Goal: Information Seeking & Learning: Learn about a topic

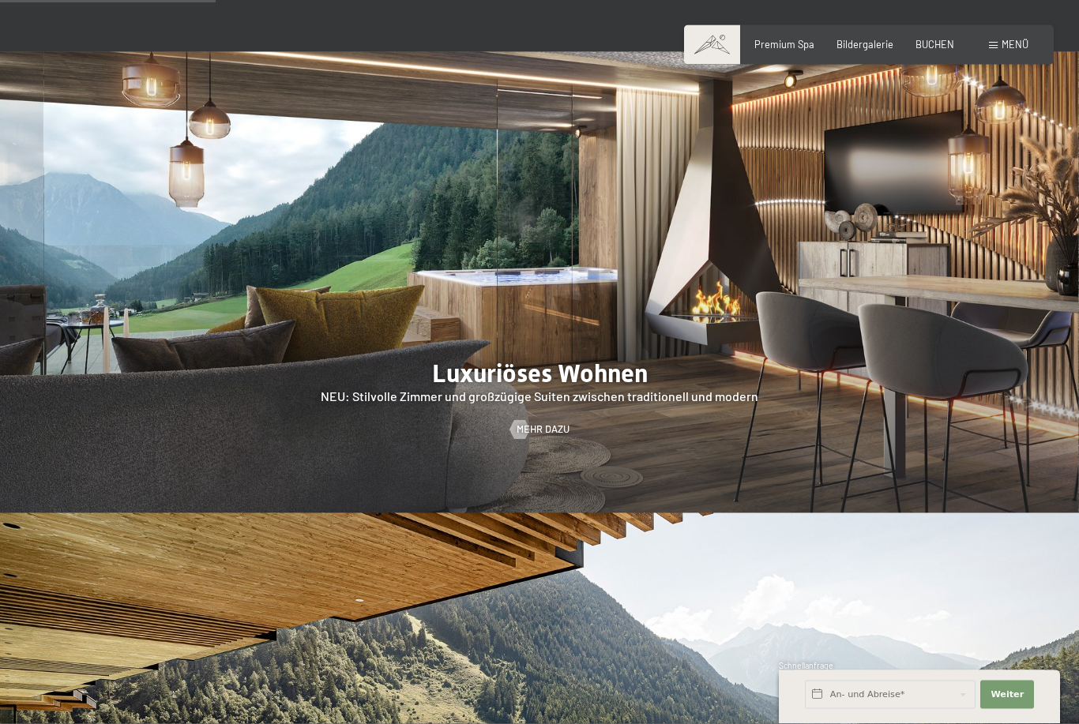
scroll to position [1357, 0]
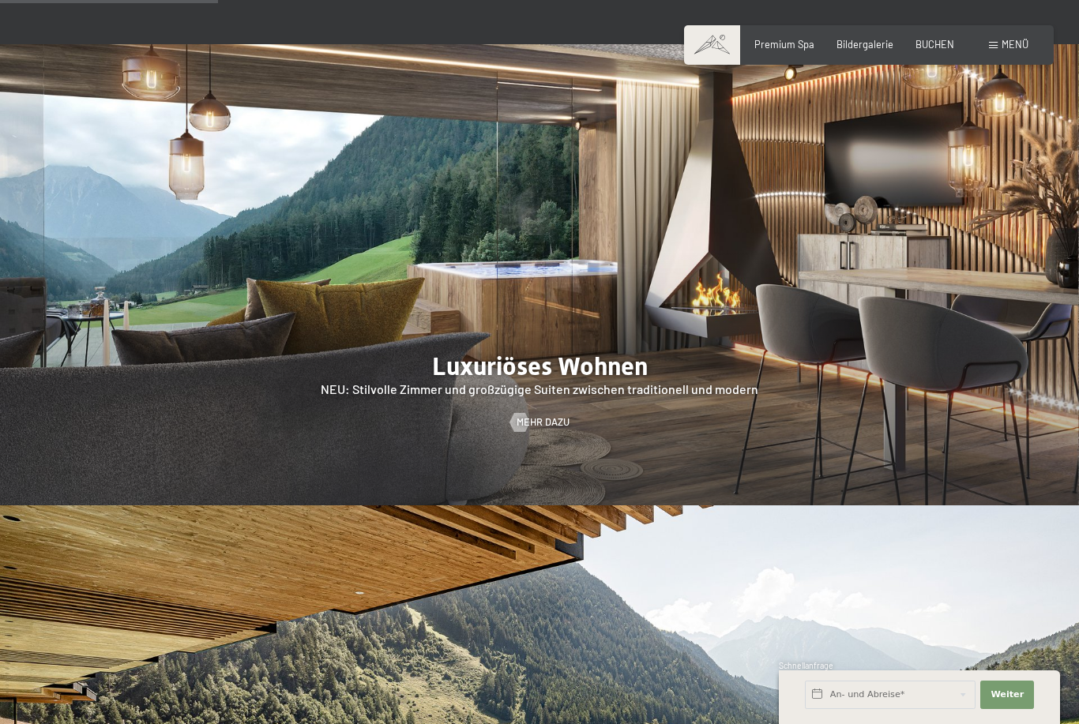
click at [1001, 50] on div "Menü" at bounding box center [1008, 45] width 39 height 14
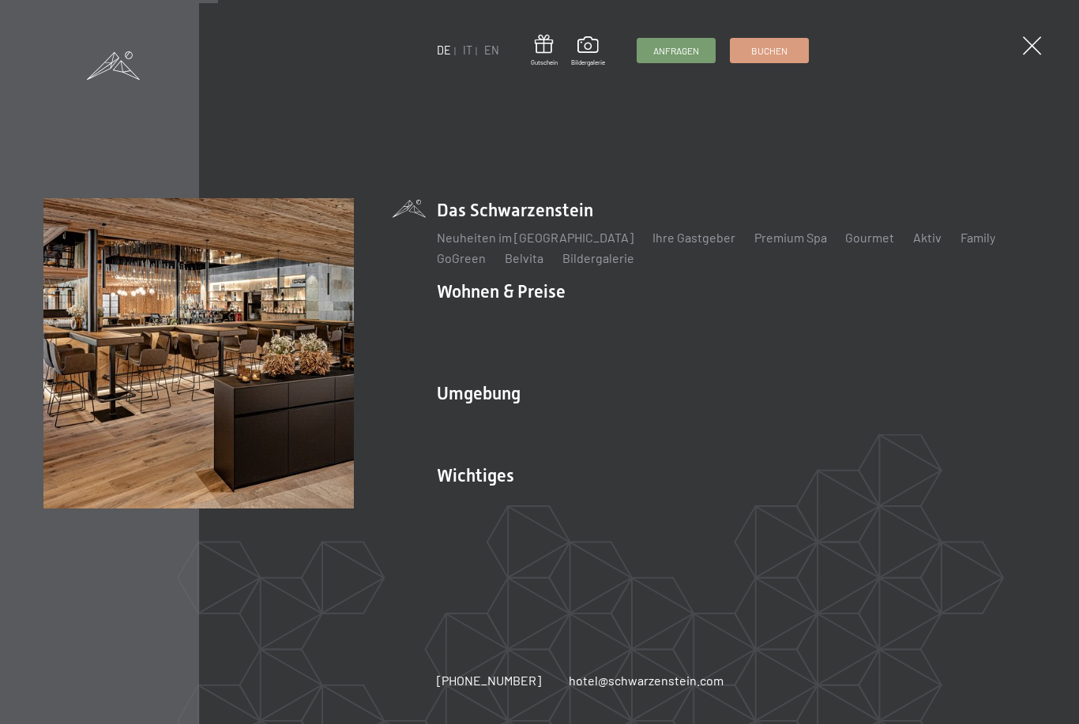
click at [521, 265] on link "Belvita" at bounding box center [523, 257] width 39 height 15
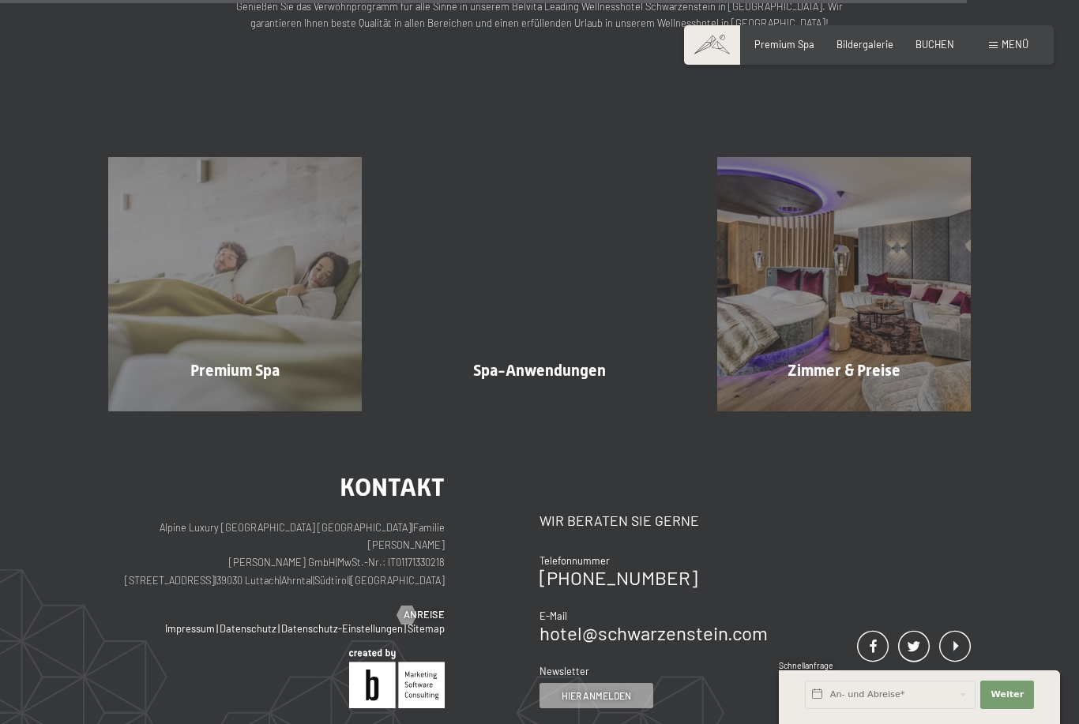
scroll to position [1884, 0]
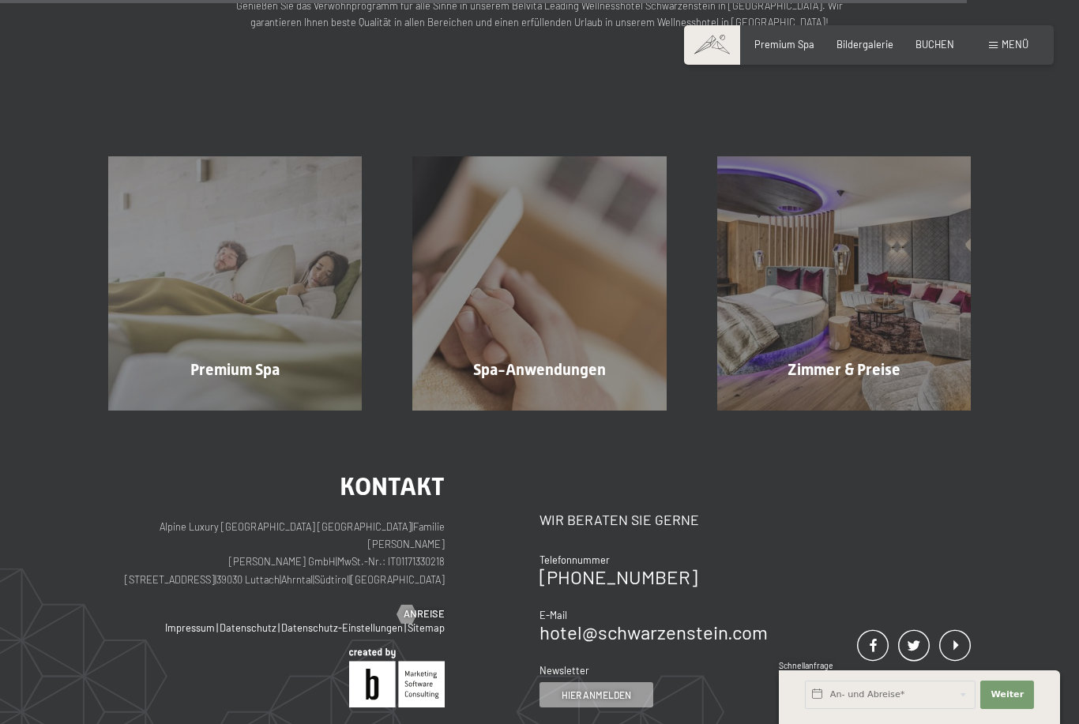
click at [543, 280] on div "Spa-Anwendungen Mehr erfahren" at bounding box center [539, 283] width 304 height 254
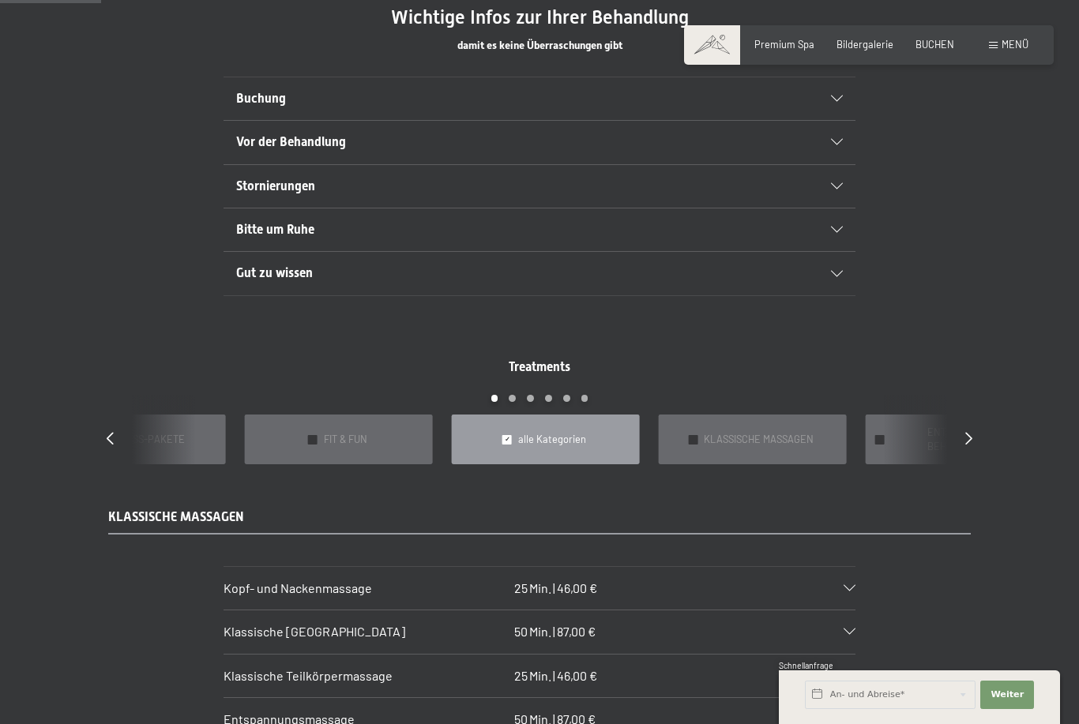
scroll to position [928, 0]
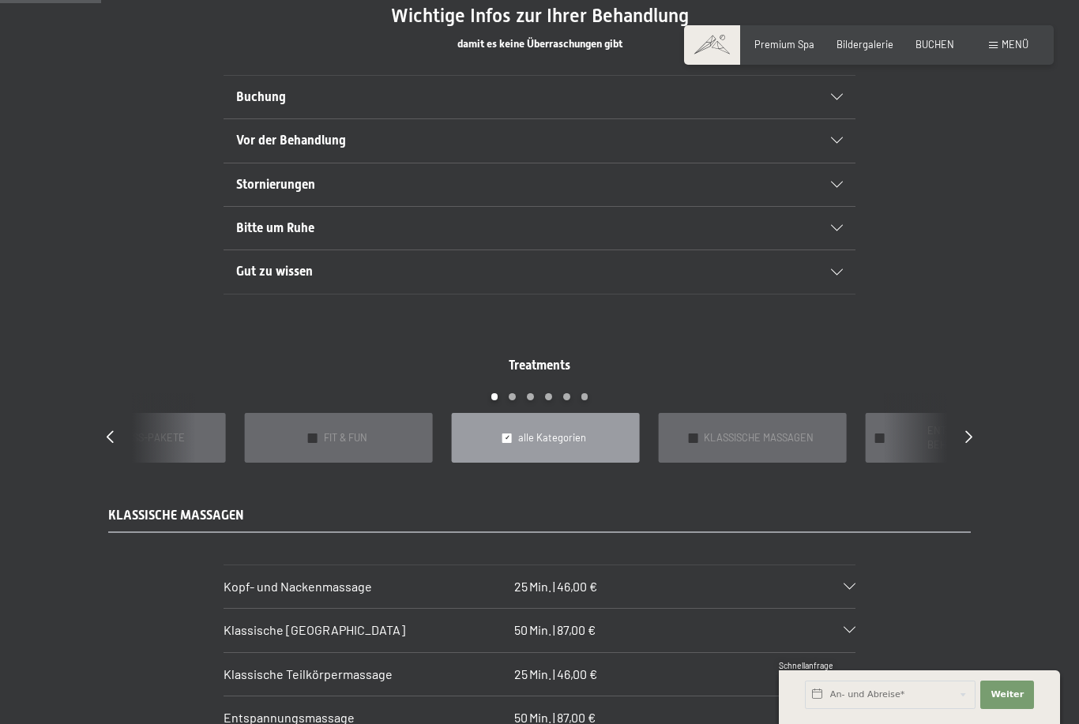
click at [555, 373] on span "Treatments" at bounding box center [540, 365] width 62 height 15
click at [554, 373] on span "Treatments" at bounding box center [540, 365] width 62 height 15
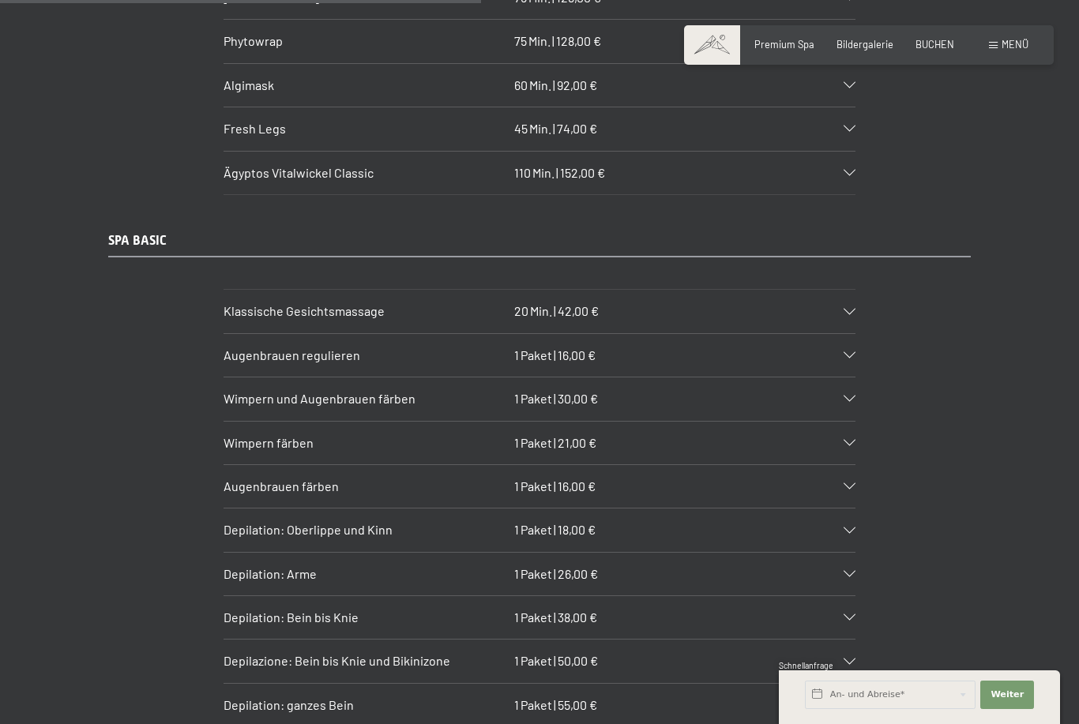
scroll to position [4452, 0]
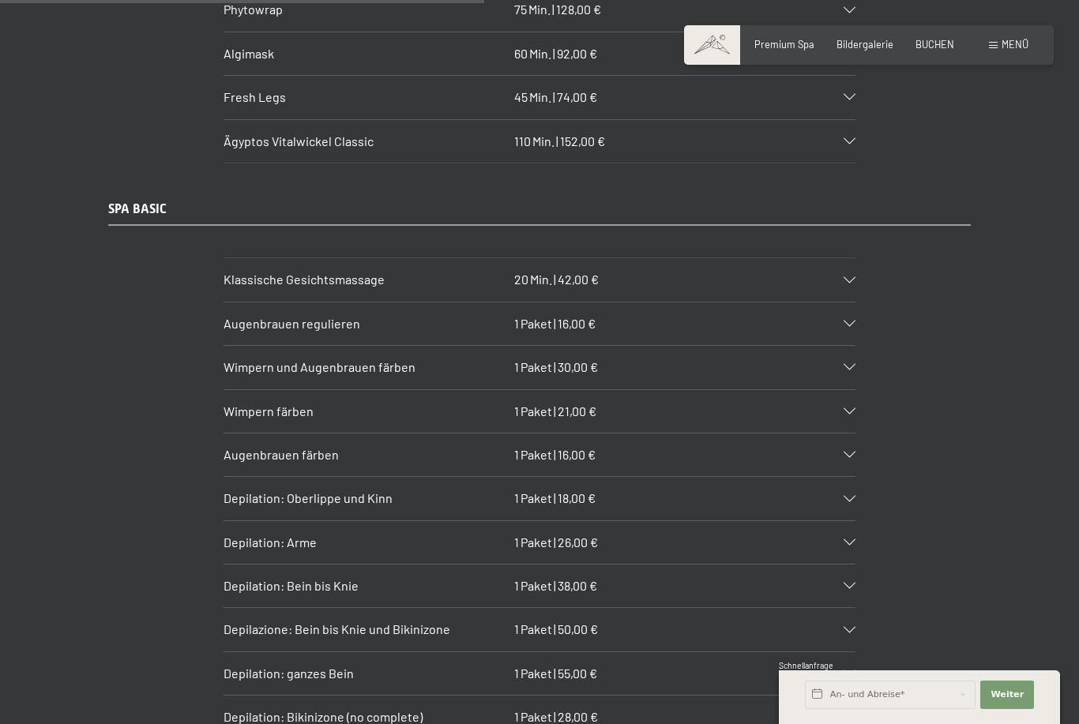
click at [223, 569] on section "Depilation: Bein bis Knie 1 Paket | 38,00 € Wellnessbehandlungen – unser SPA Ti…" at bounding box center [539, 586] width 632 height 44
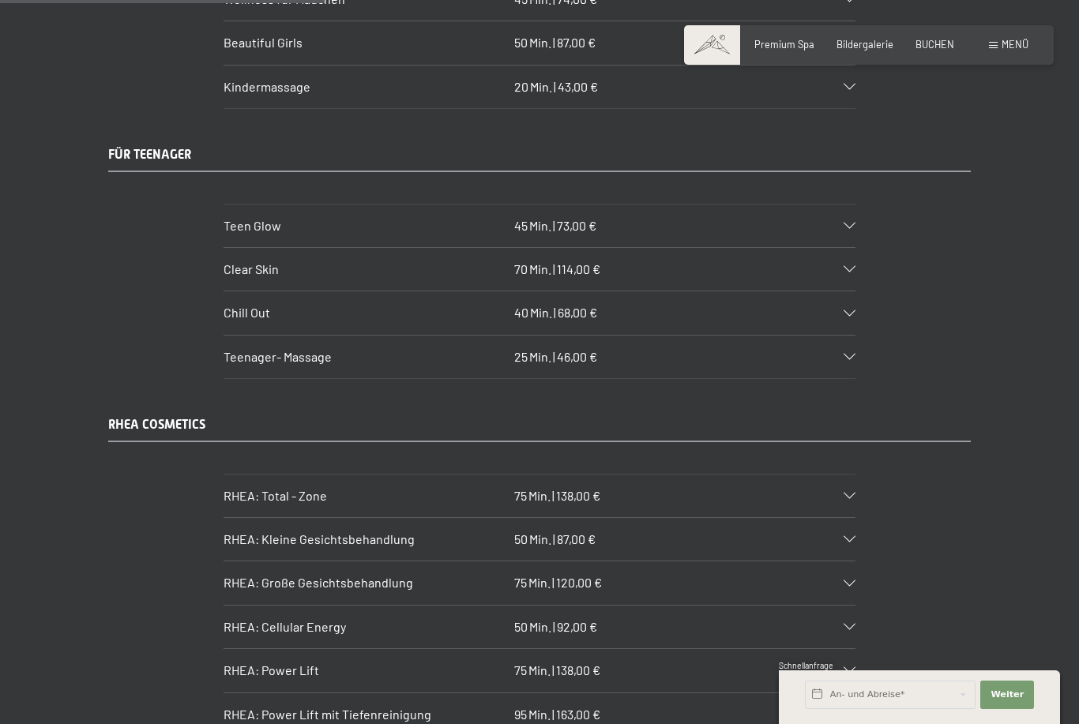
scroll to position [2991, 0]
click at [851, 496] on icon at bounding box center [849, 494] width 12 height 6
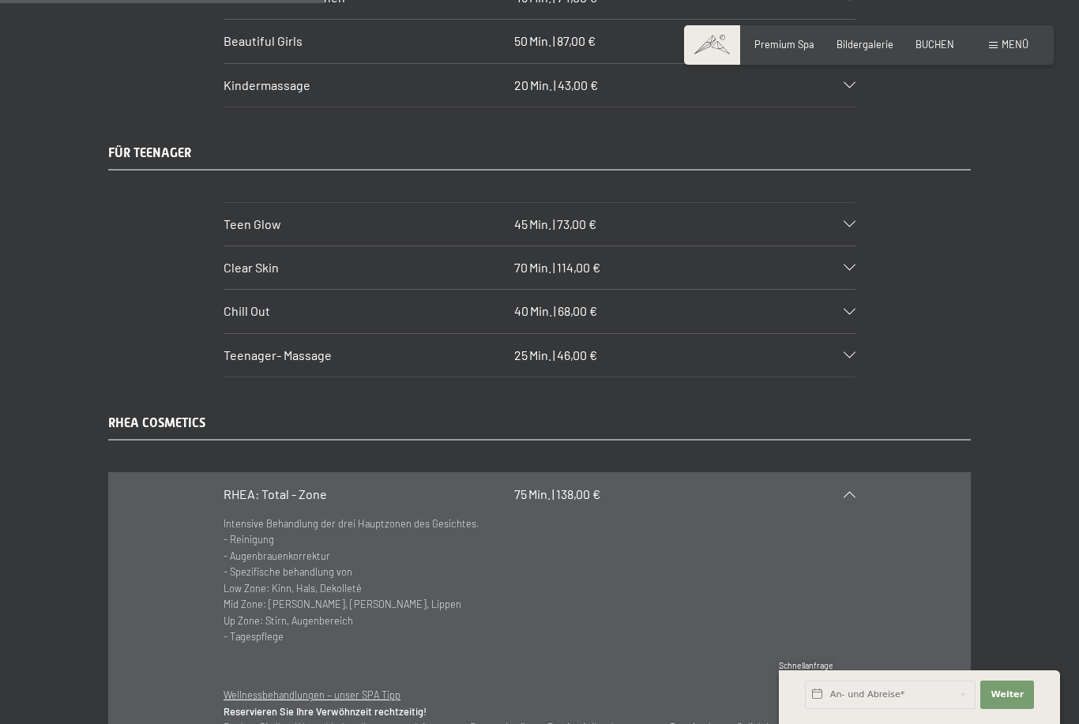
click at [855, 486] on section "RHEA: Total - Zone 75 Min. | 138,00 € Intensive Behandlung der drei Hauptzonen …" at bounding box center [539, 628] width 632 height 313
click at [855, 496] on icon at bounding box center [849, 494] width 12 height 6
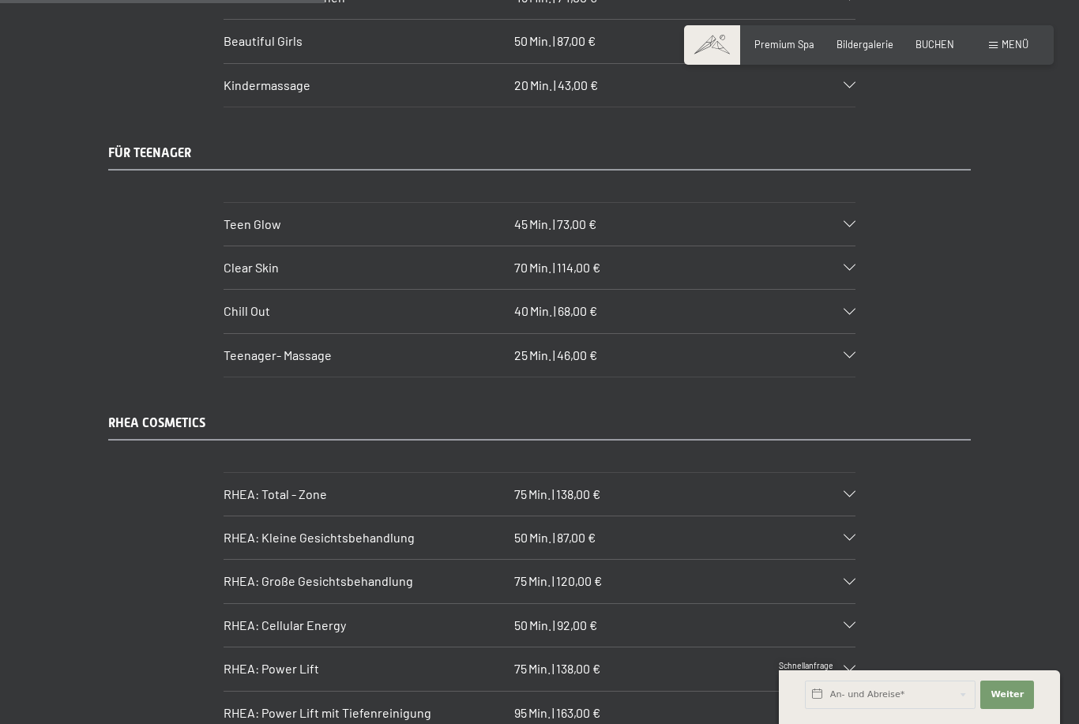
click at [853, 533] on div "RHEA: Kleine Gesichtsbehandlung 50 Min. | 87,00 €" at bounding box center [539, 537] width 632 height 43
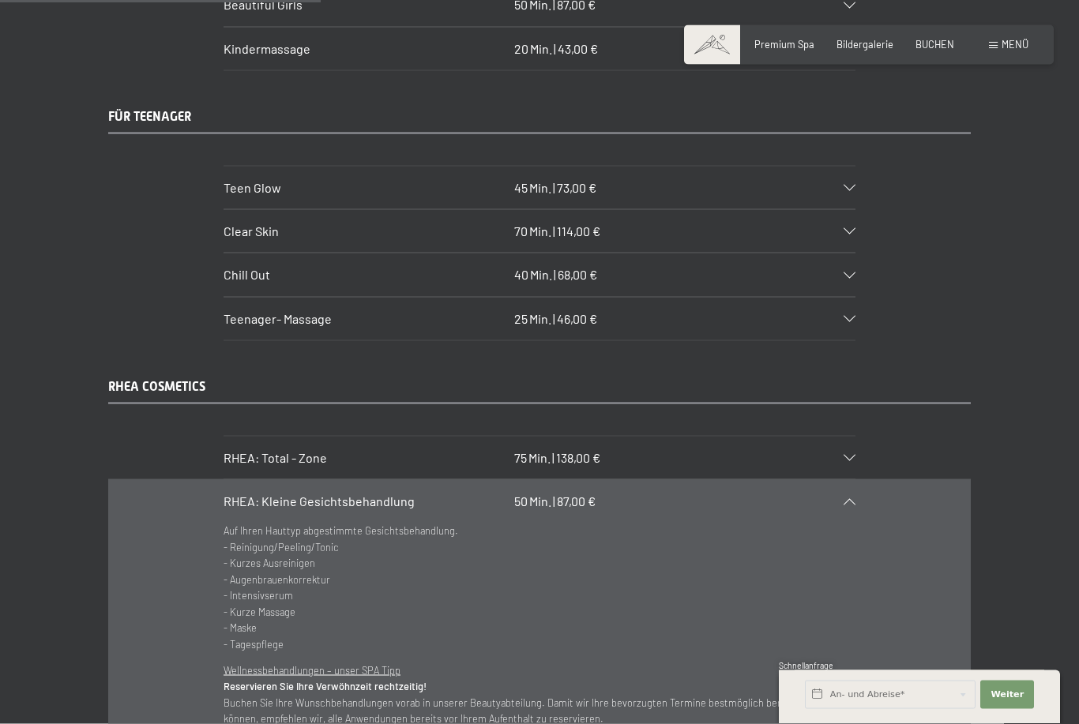
scroll to position [3032, 0]
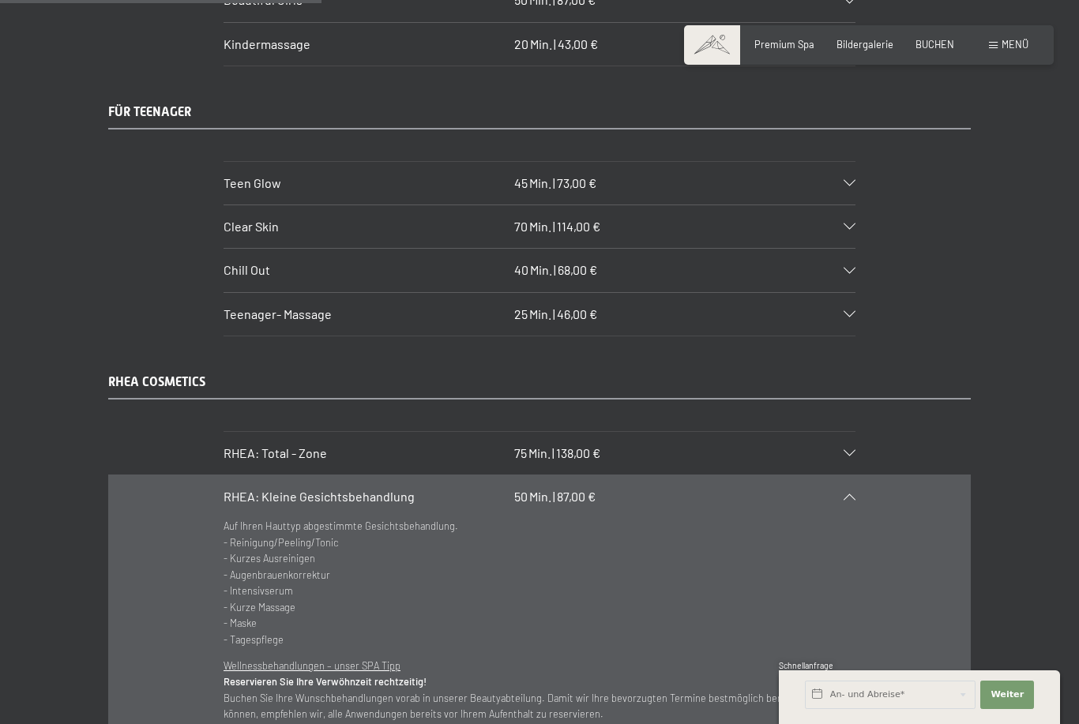
click at [854, 489] on div "RHEA: Kleine Gesichtsbehandlung 50 Min. | 87,00 €" at bounding box center [539, 496] width 632 height 43
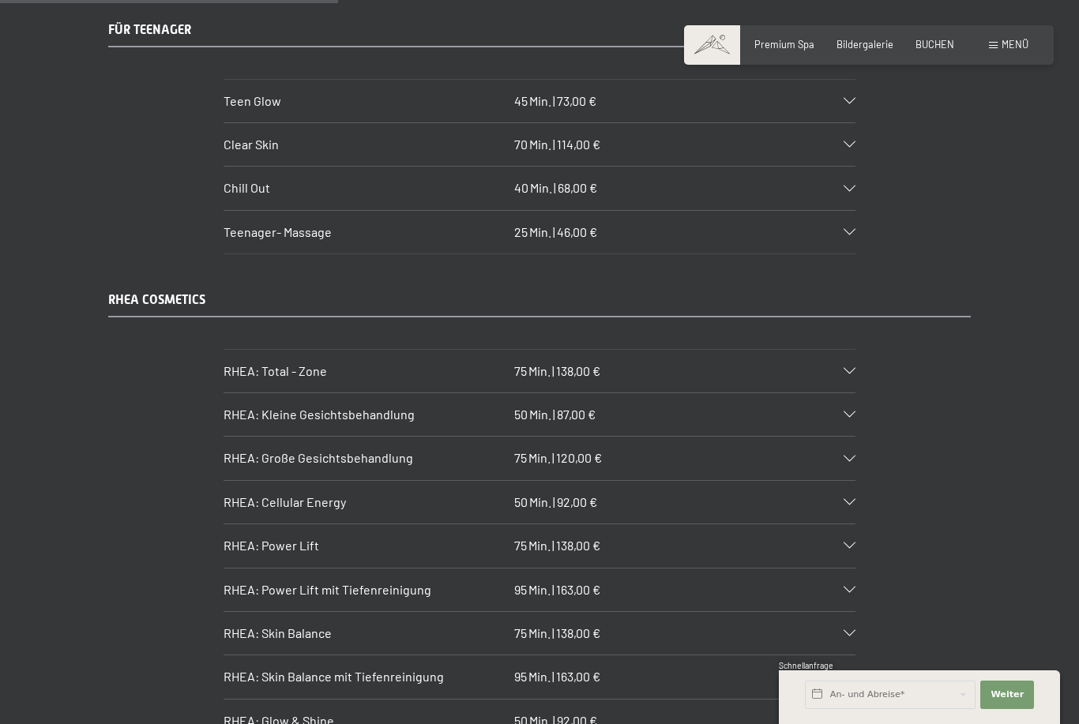
scroll to position [3113, 0]
click at [854, 592] on icon at bounding box center [849, 591] width 12 height 6
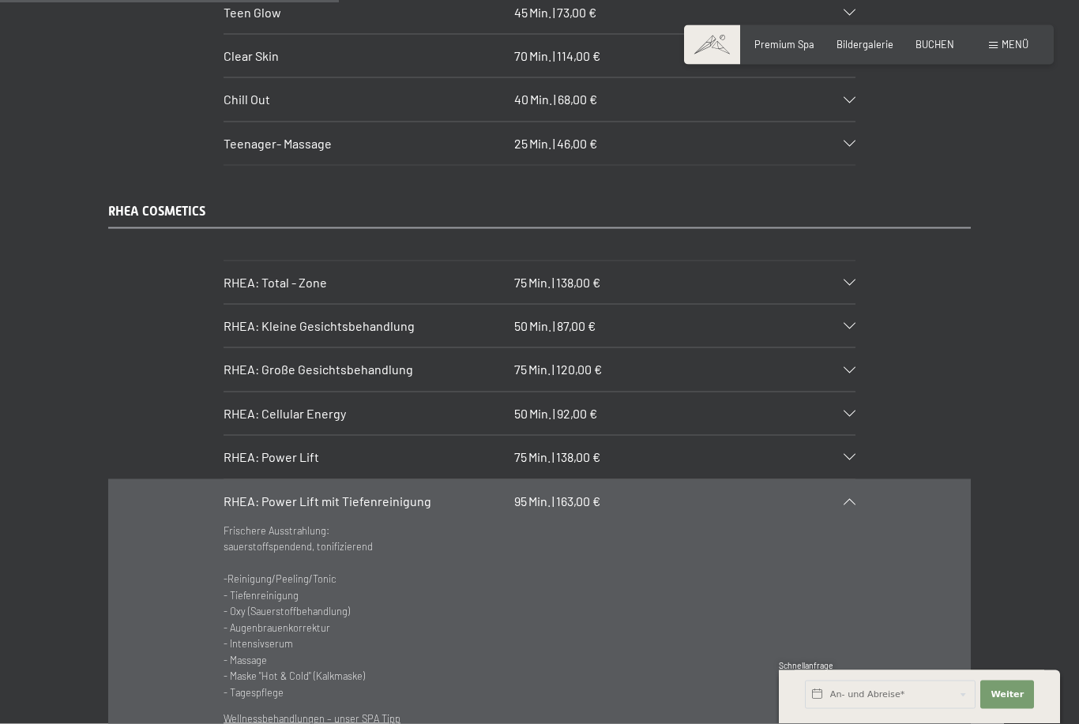
scroll to position [3216, 0]
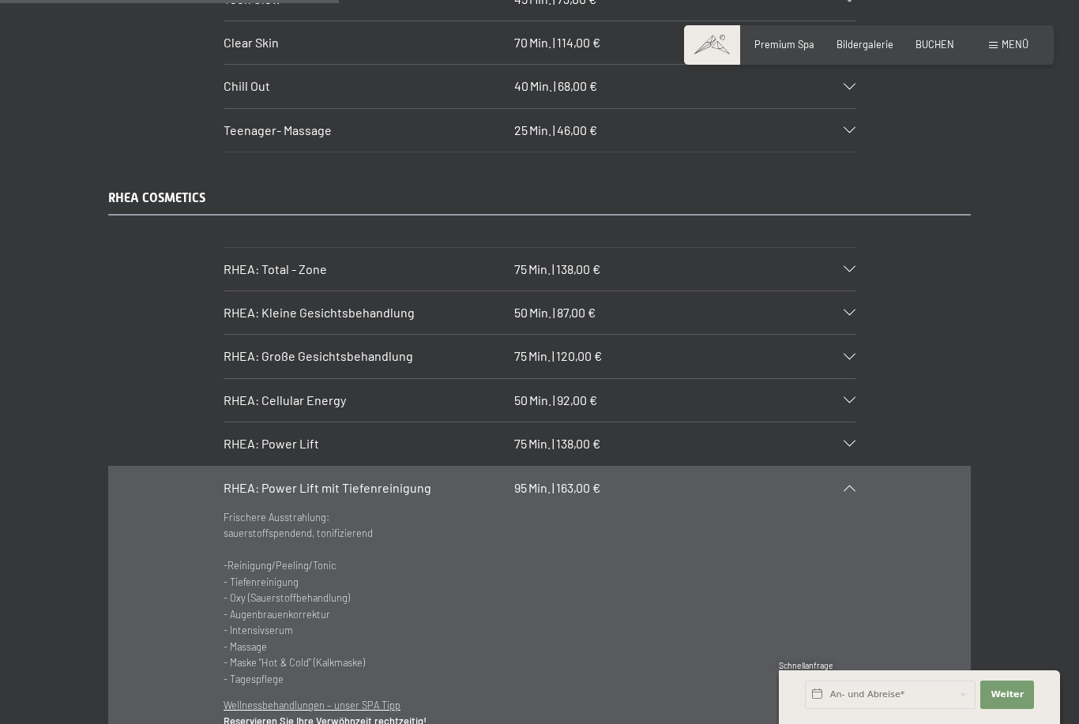
click at [855, 486] on section "RHEA: Power Lift mit Tiefenreinigung 95 Min. | 163,00 € Frischere Ausstrahlung:…" at bounding box center [539, 639] width 632 height 347
click at [854, 483] on div "RHEA: Power Lift mit Tiefenreinigung 95 Min. | 163,00 €" at bounding box center [539, 488] width 632 height 43
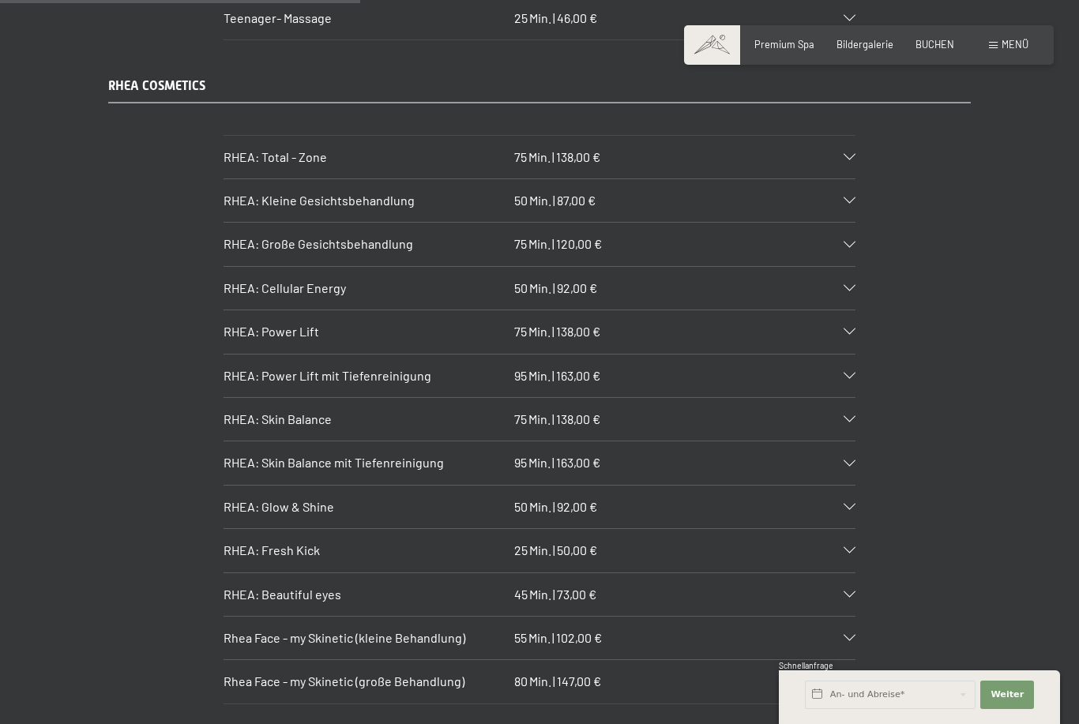
scroll to position [3329, 0]
click at [852, 618] on div "Rhea Face - my Skinetic (kleine Behandlung) 55 Min. | 102,00 €" at bounding box center [539, 636] width 632 height 43
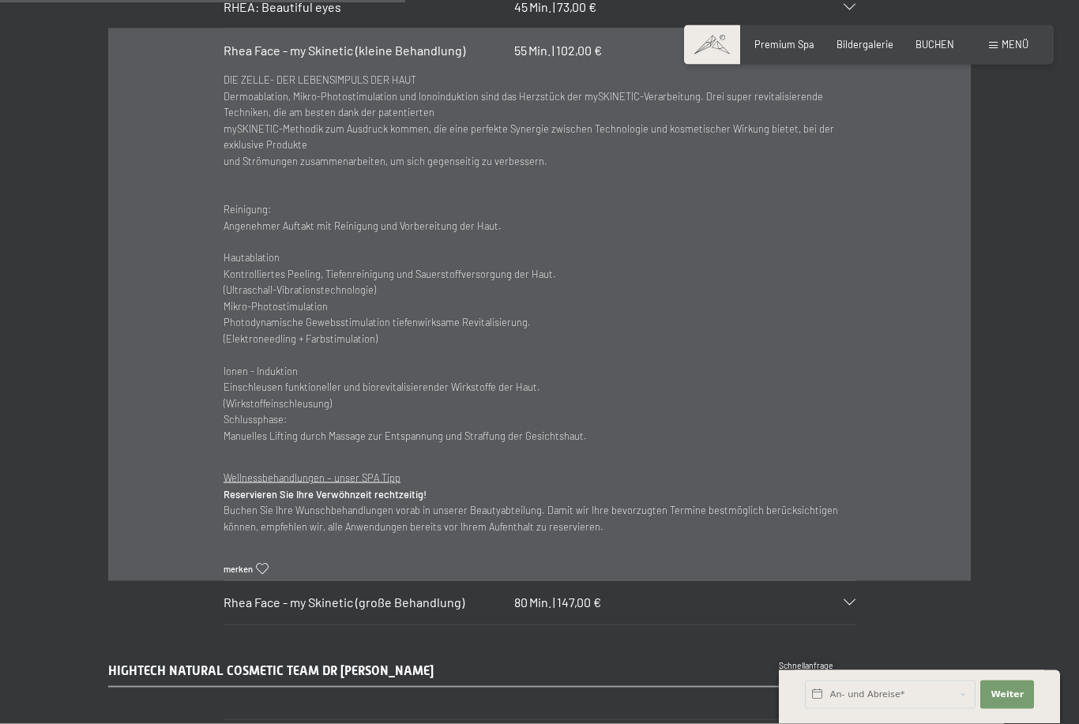
scroll to position [3917, 0]
click at [855, 160] on section "Rhea Face - my Skinetic (kleine Behandlung) 55 Min. | 102,00 € DIE ZELLE- DER L…" at bounding box center [539, 303] width 632 height 553
click at [853, 588] on div "Rhea Face - my Skinetic (große Behandlung) 80 Min. | 147,00 €" at bounding box center [539, 601] width 632 height 43
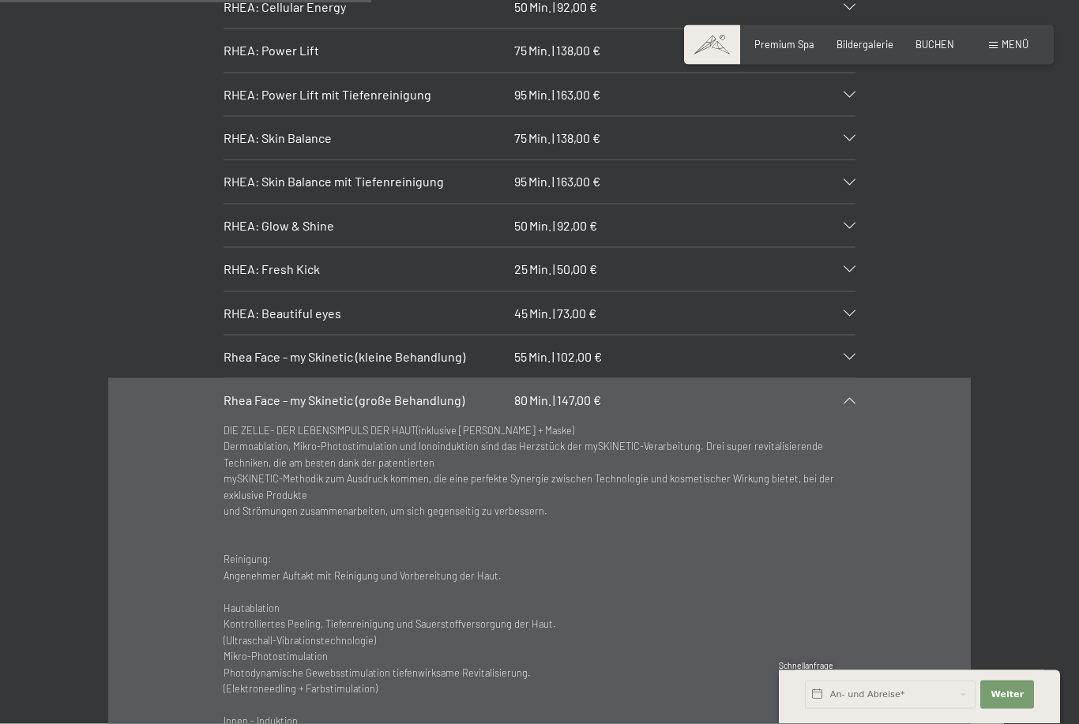
click at [854, 393] on div "Rhea Face - my Skinetic (große Behandlung) 80 Min. | 147,00 €" at bounding box center [539, 400] width 632 height 43
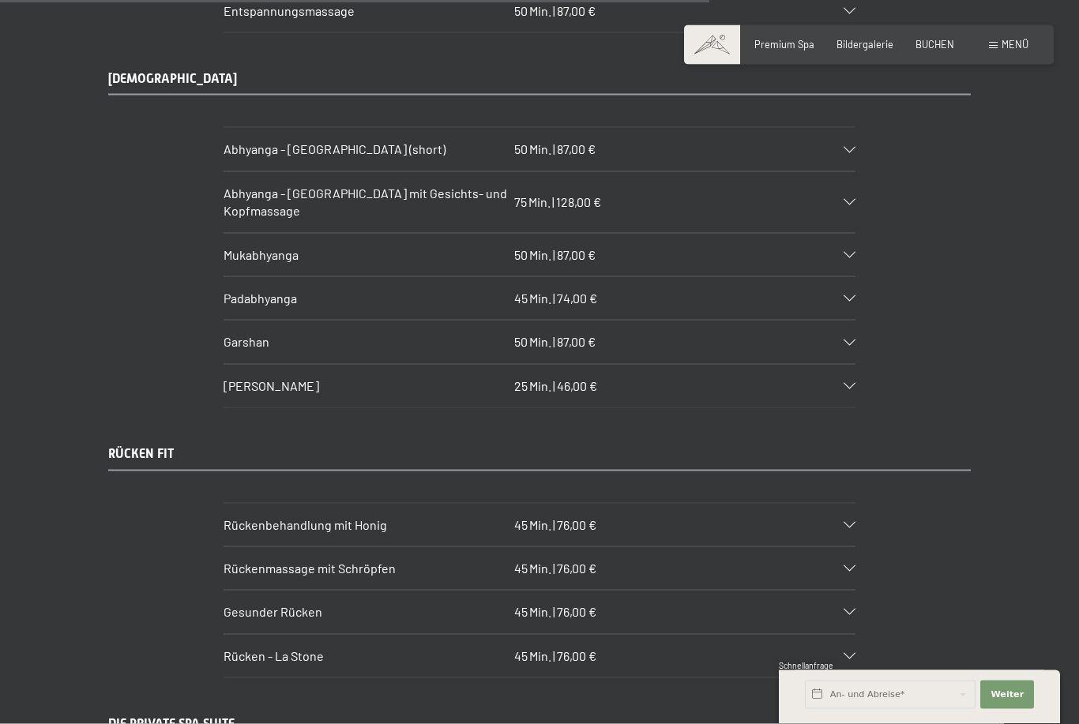
scroll to position [6533, 0]
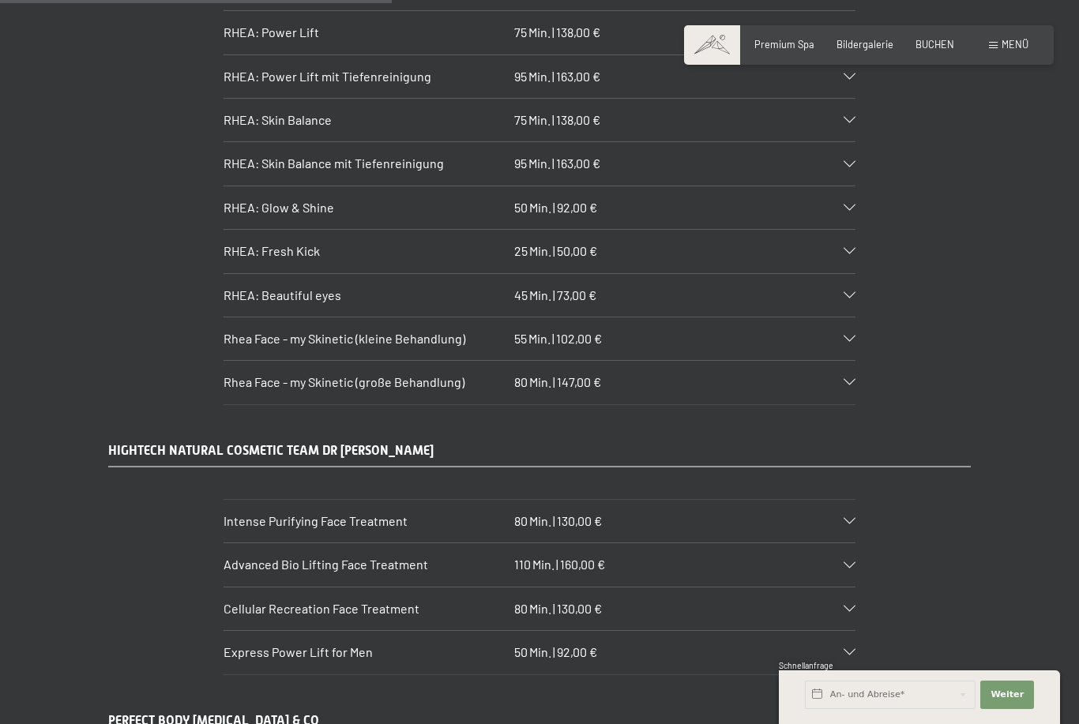
scroll to position [3625, 0]
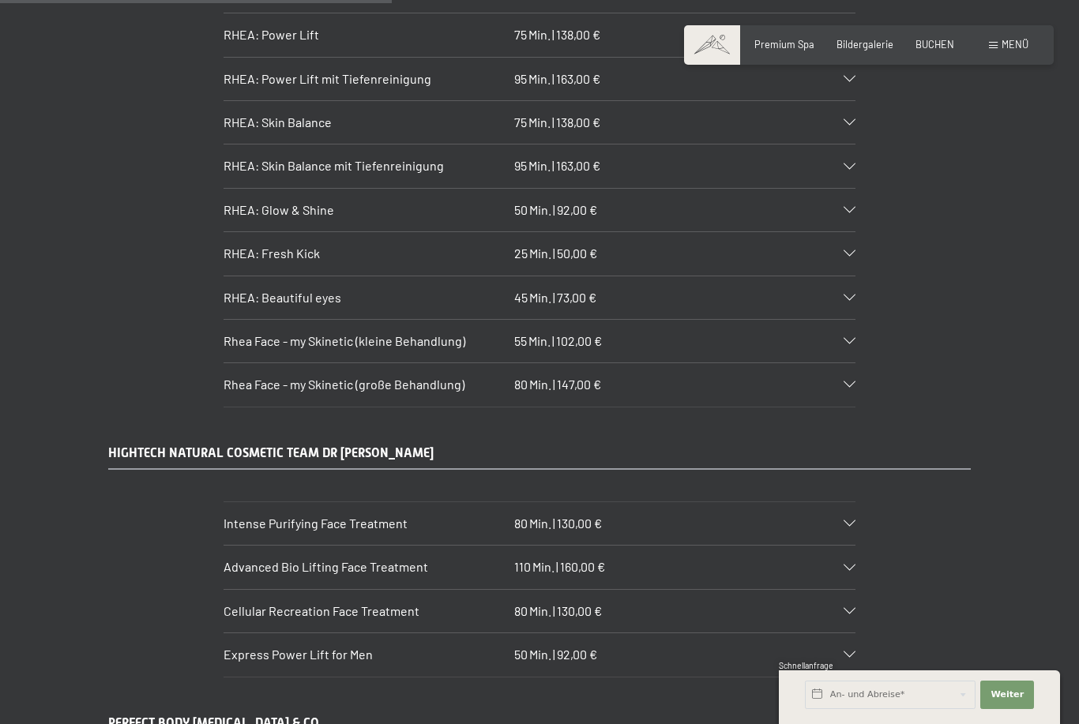
click at [993, 50] on div "Menü" at bounding box center [1008, 45] width 39 height 14
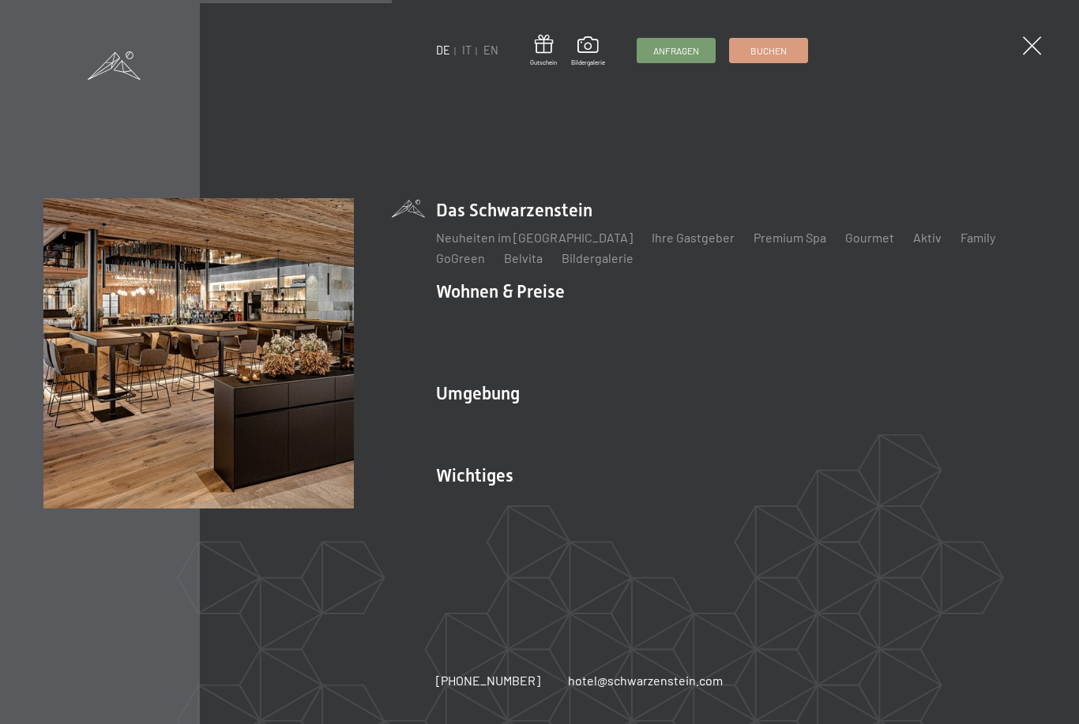
click at [913, 245] on link "Aktiv" at bounding box center [927, 237] width 28 height 15
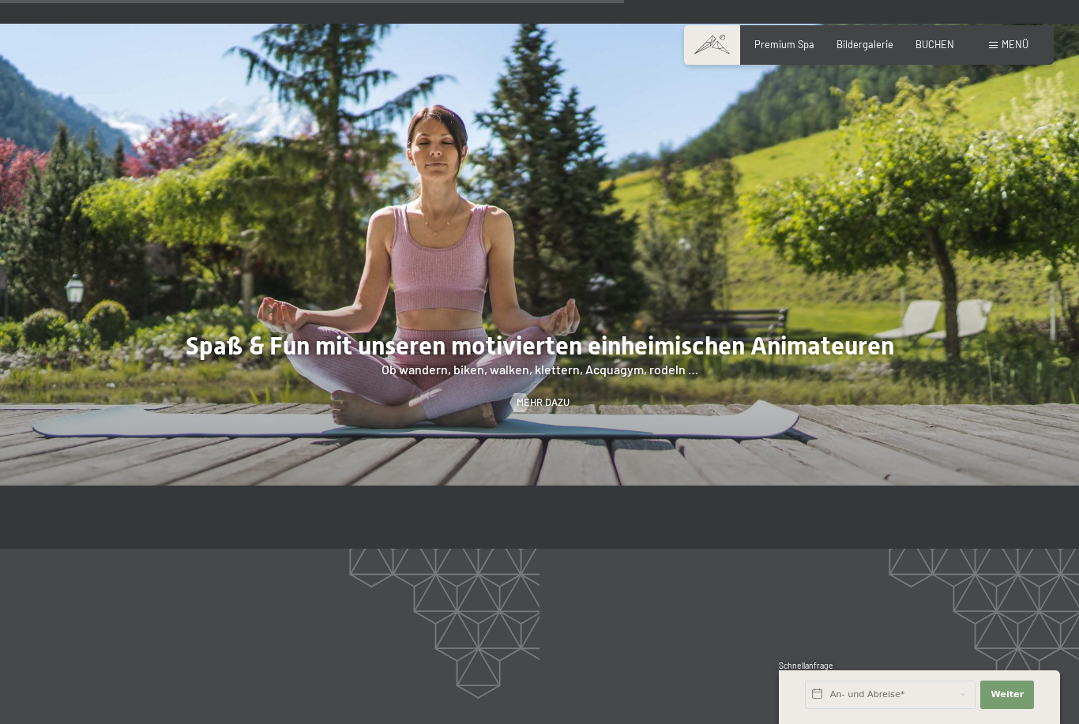
scroll to position [1957, 0]
click at [550, 407] on span "Mehr dazu" at bounding box center [542, 402] width 53 height 14
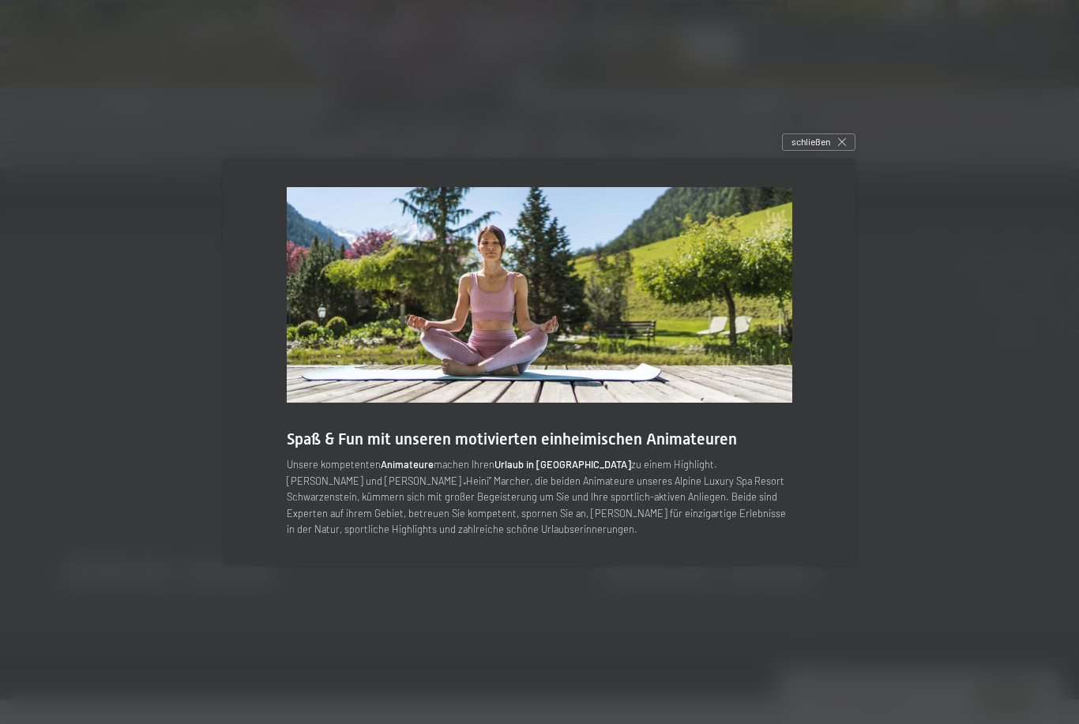
scroll to position [2236, 0]
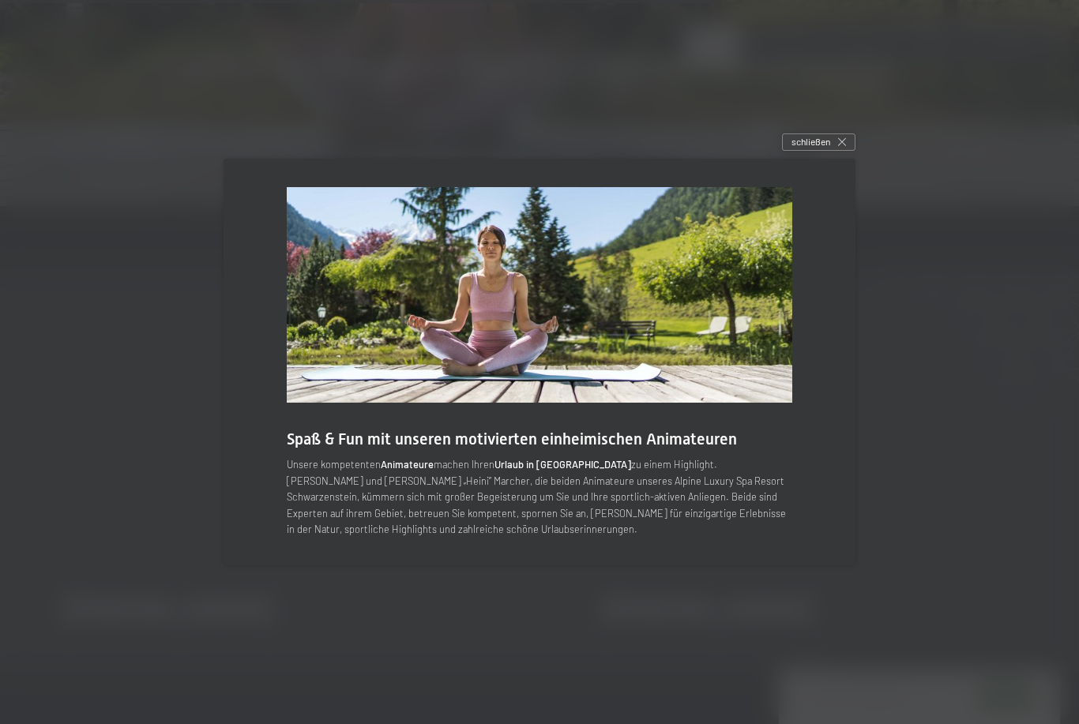
click at [822, 158] on div at bounding box center [539, 362] width 1079 height 724
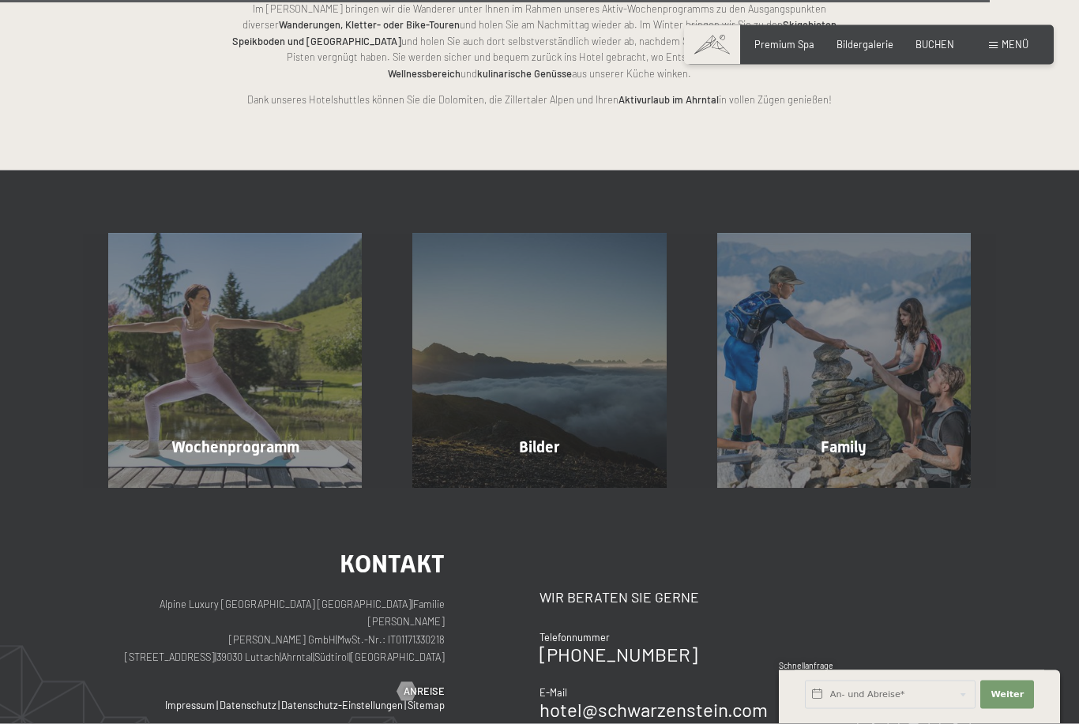
scroll to position [3190, 0]
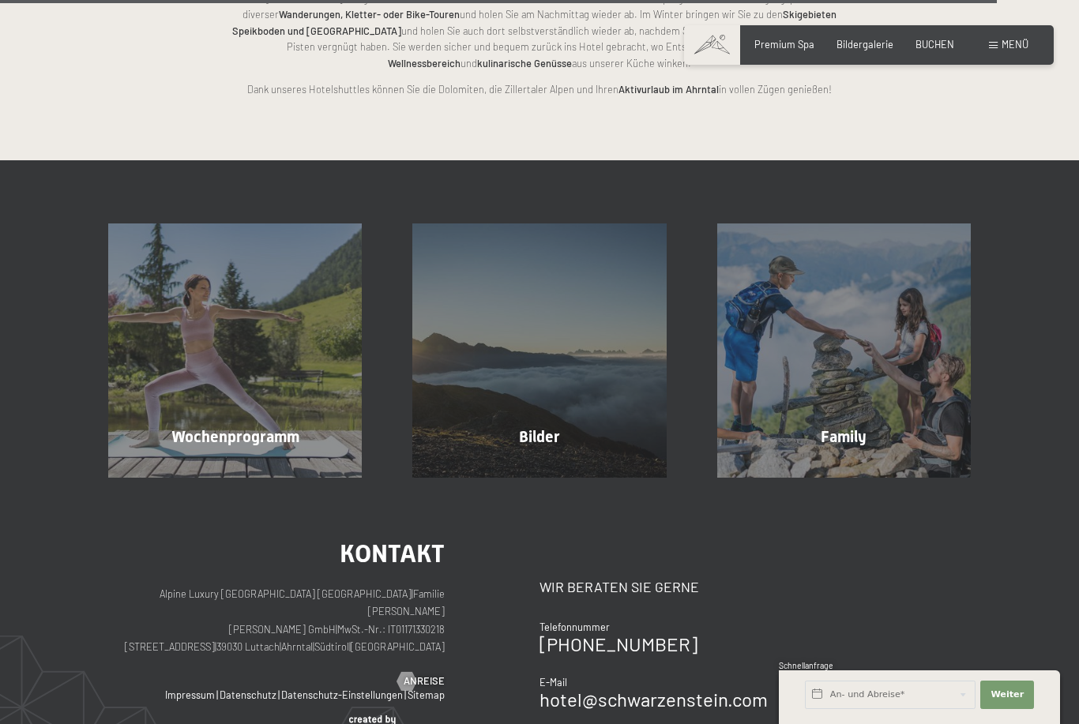
click at [212, 426] on div "Wochenprogramm" at bounding box center [235, 437] width 304 height 22
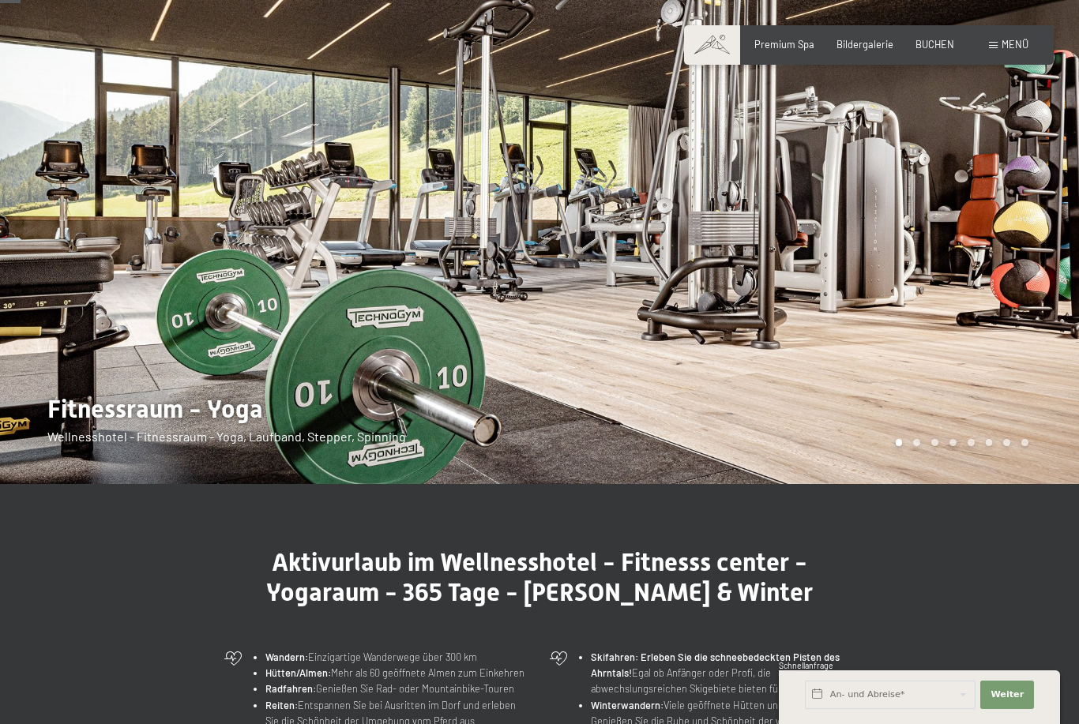
scroll to position [0, 0]
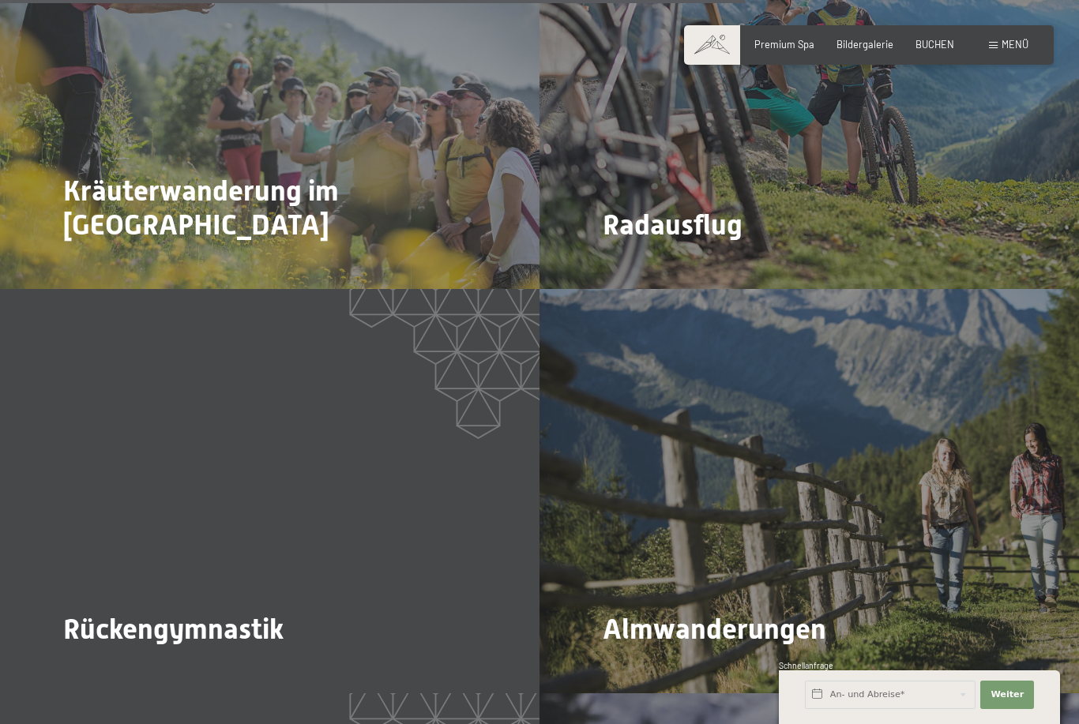
scroll to position [3727, 0]
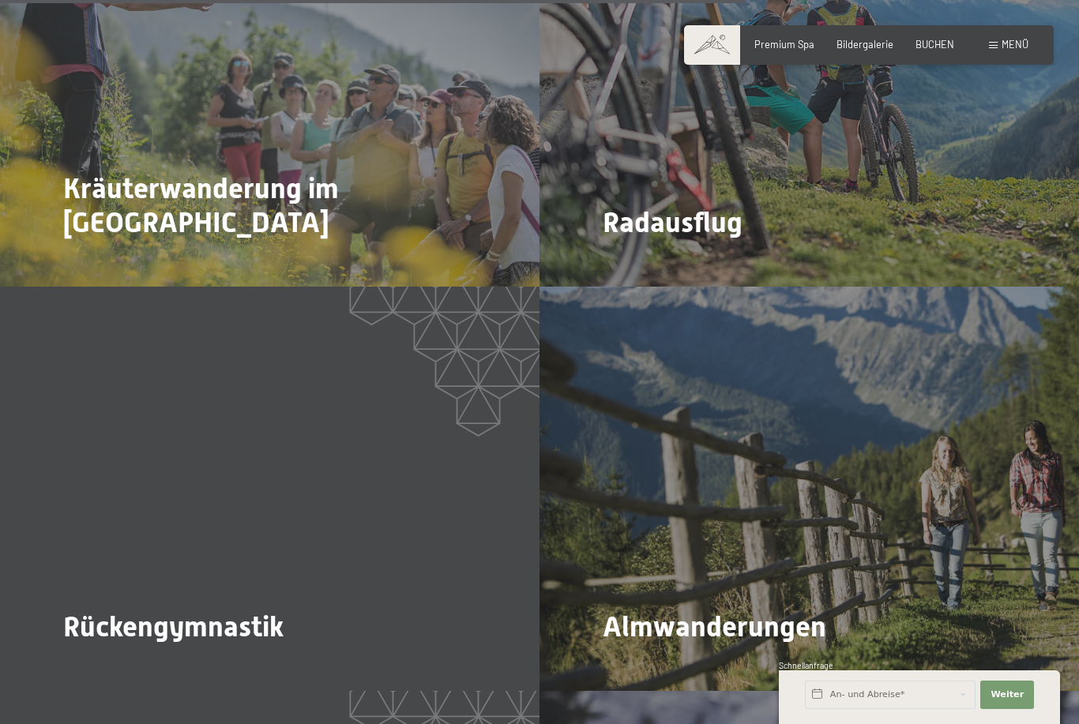
click at [86, 663] on span "Mehr dazu" at bounding box center [95, 670] width 53 height 14
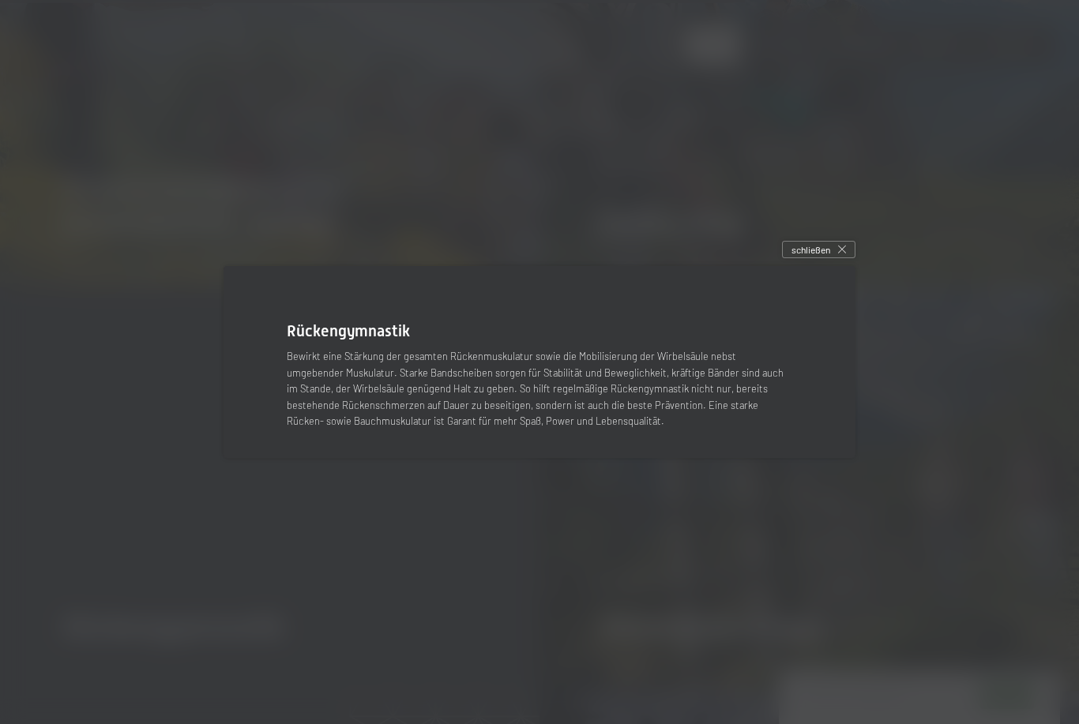
click at [840, 254] on icon at bounding box center [842, 250] width 8 height 8
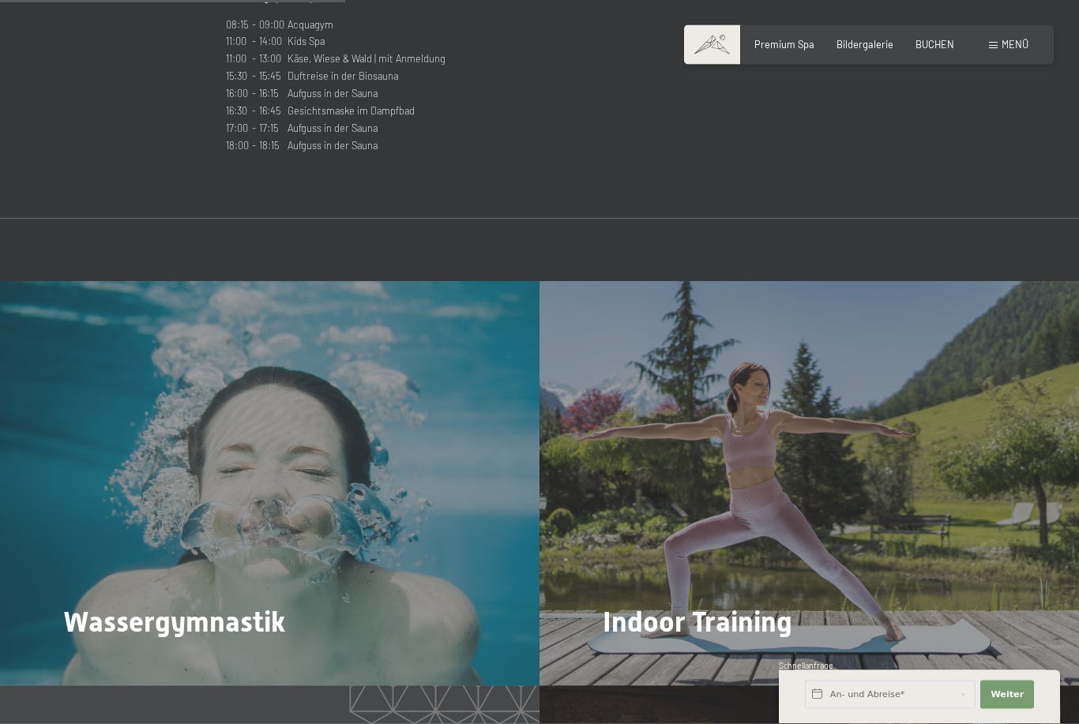
scroll to position [1710, 0]
click at [618, 655] on div at bounding box center [612, 664] width 11 height 19
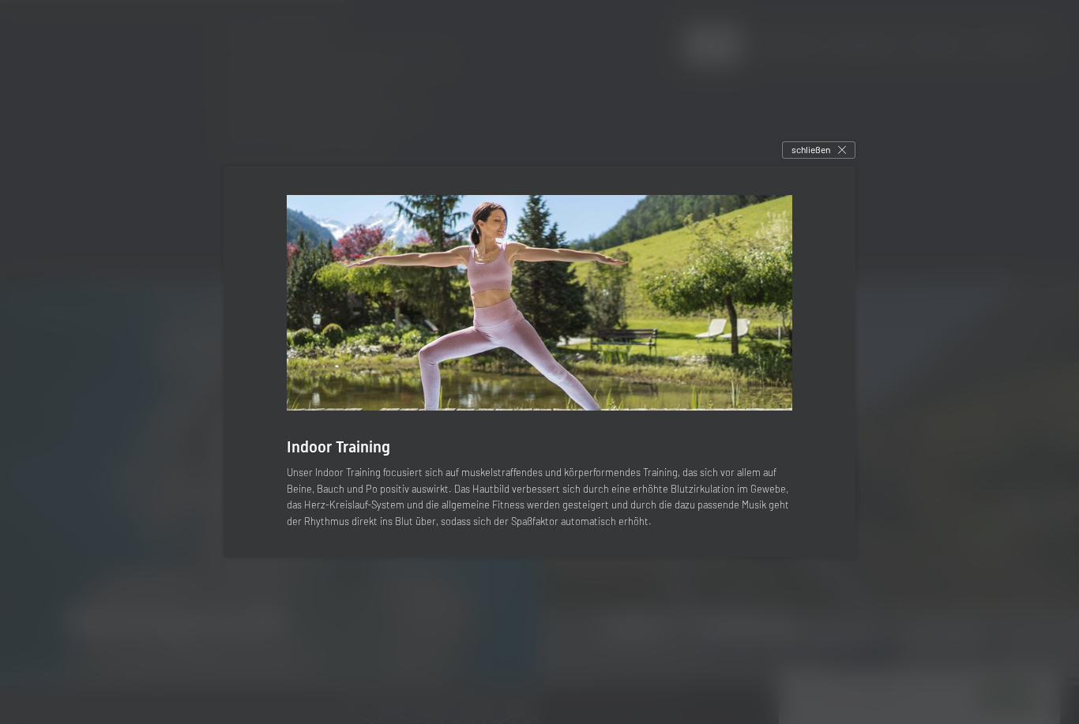
click at [813, 156] on span "schließen" at bounding box center [810, 149] width 39 height 13
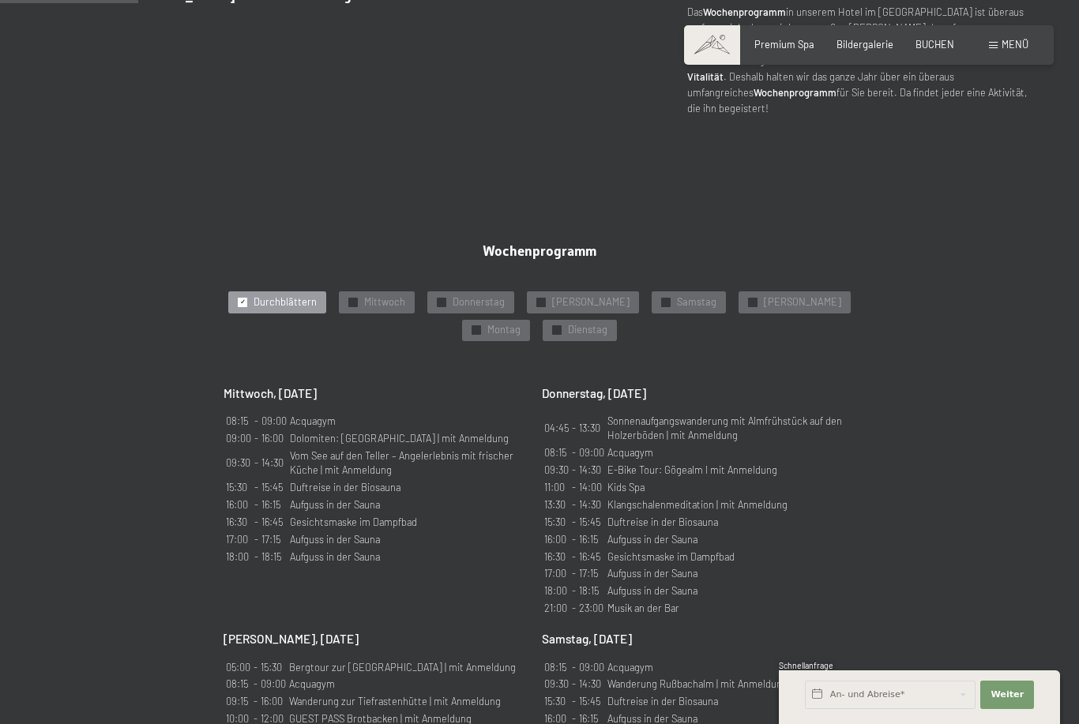
scroll to position [690, 0]
click at [568, 336] on span "Dienstag" at bounding box center [587, 329] width 39 height 14
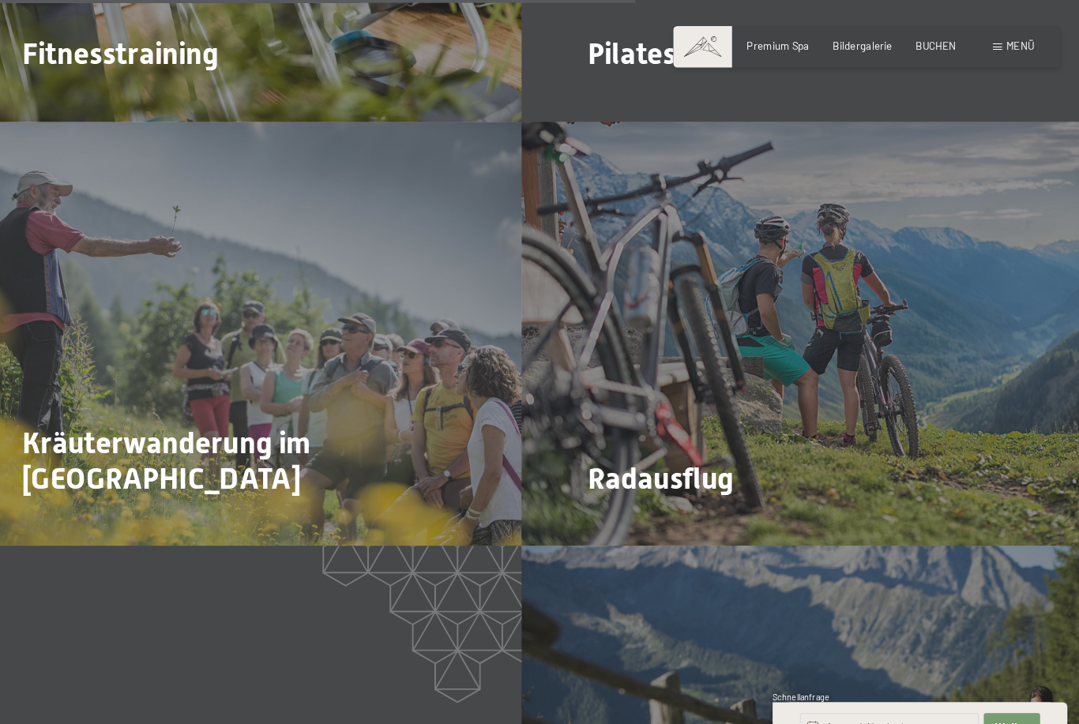
scroll to position [2870, 0]
click at [607, 491] on div at bounding box center [612, 500] width 11 height 19
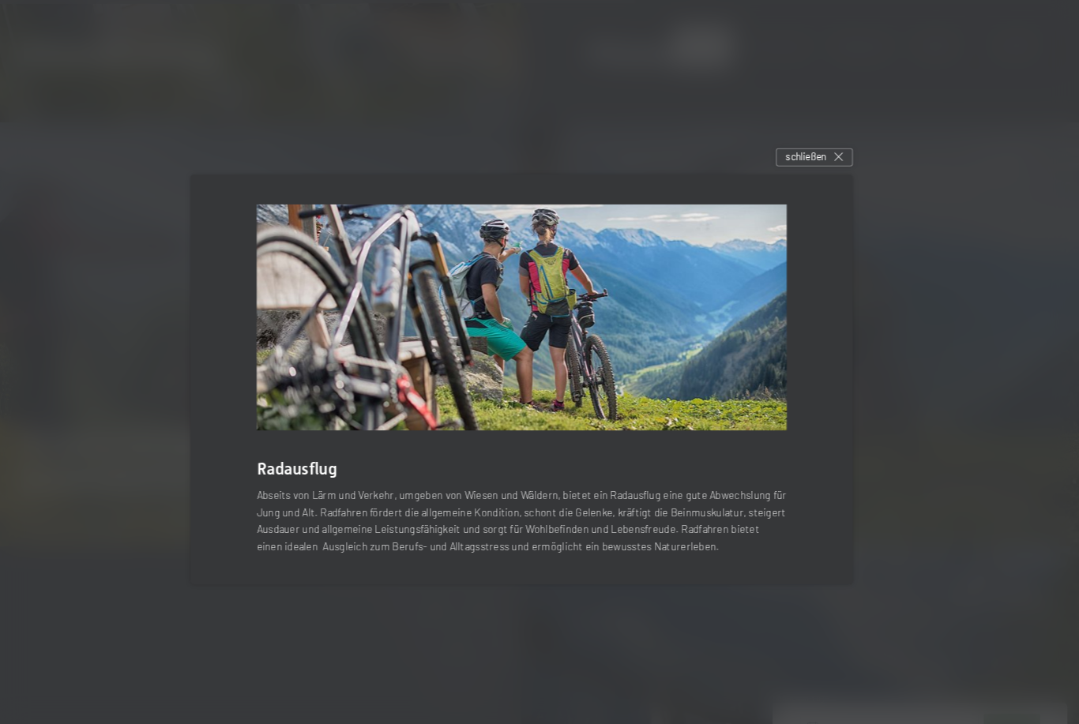
click at [381, 644] on div at bounding box center [539, 362] width 1079 height 724
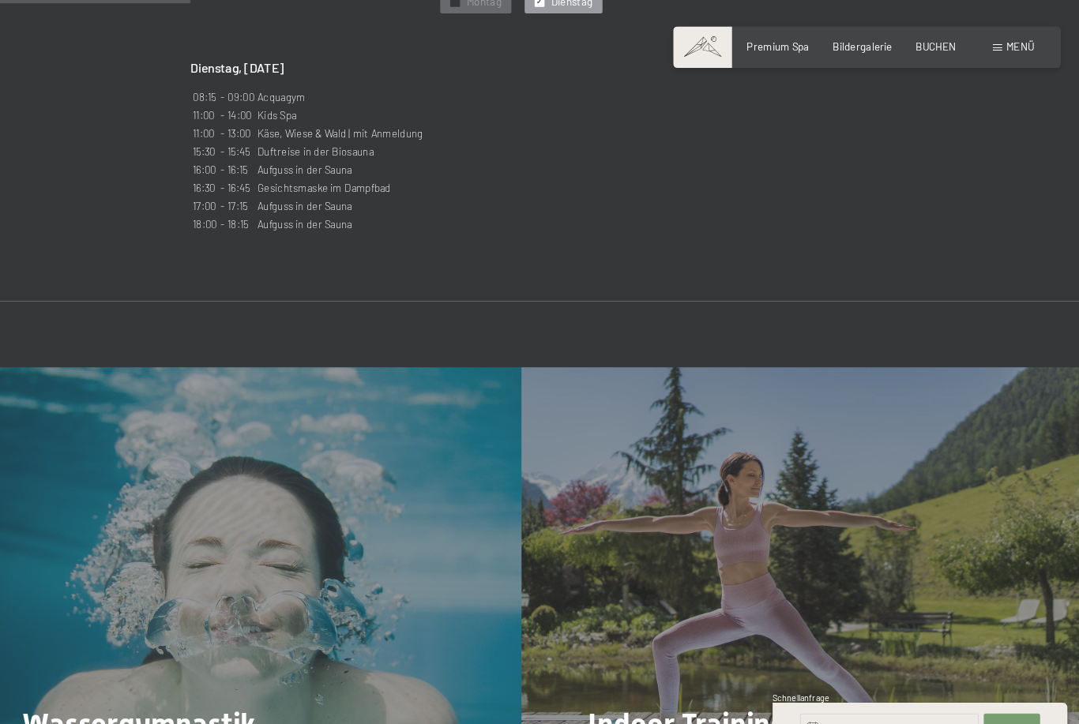
scroll to position [1017, 0]
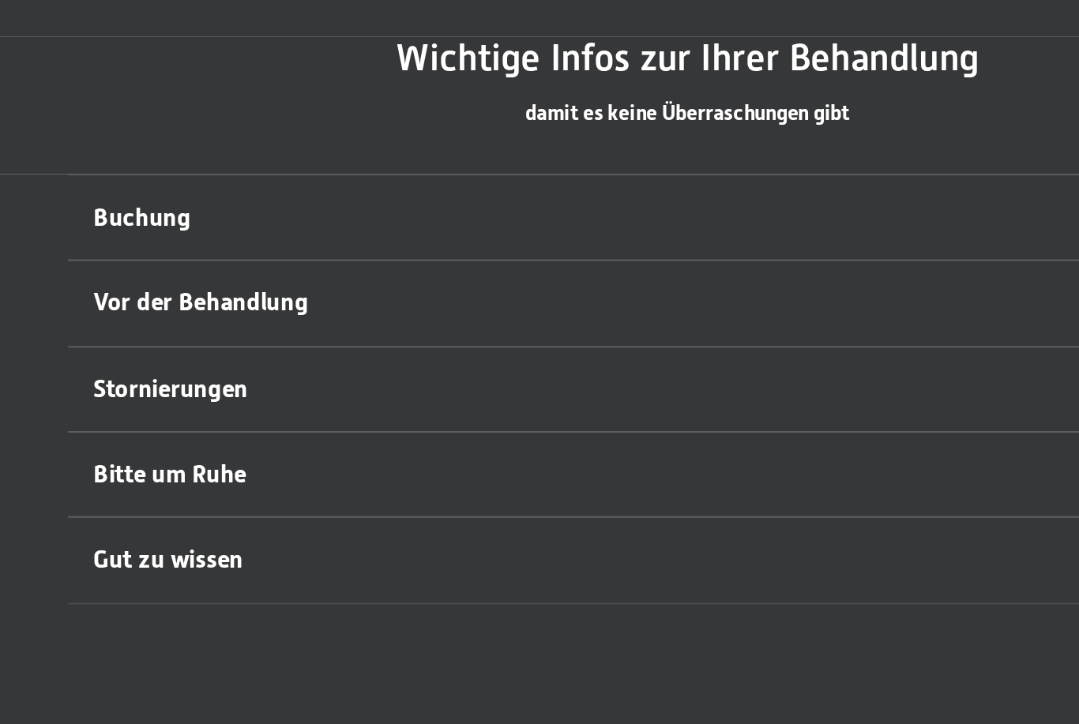
scroll to position [588, 0]
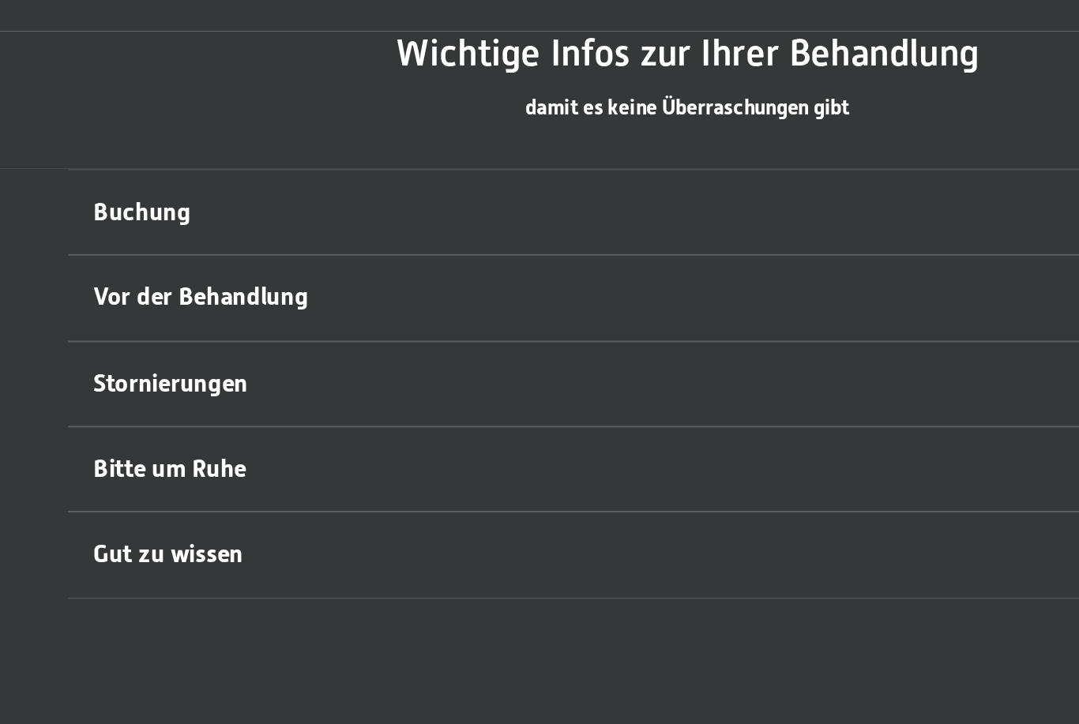
click at [236, 561] on span "Bitte um Ruhe" at bounding box center [275, 568] width 78 height 15
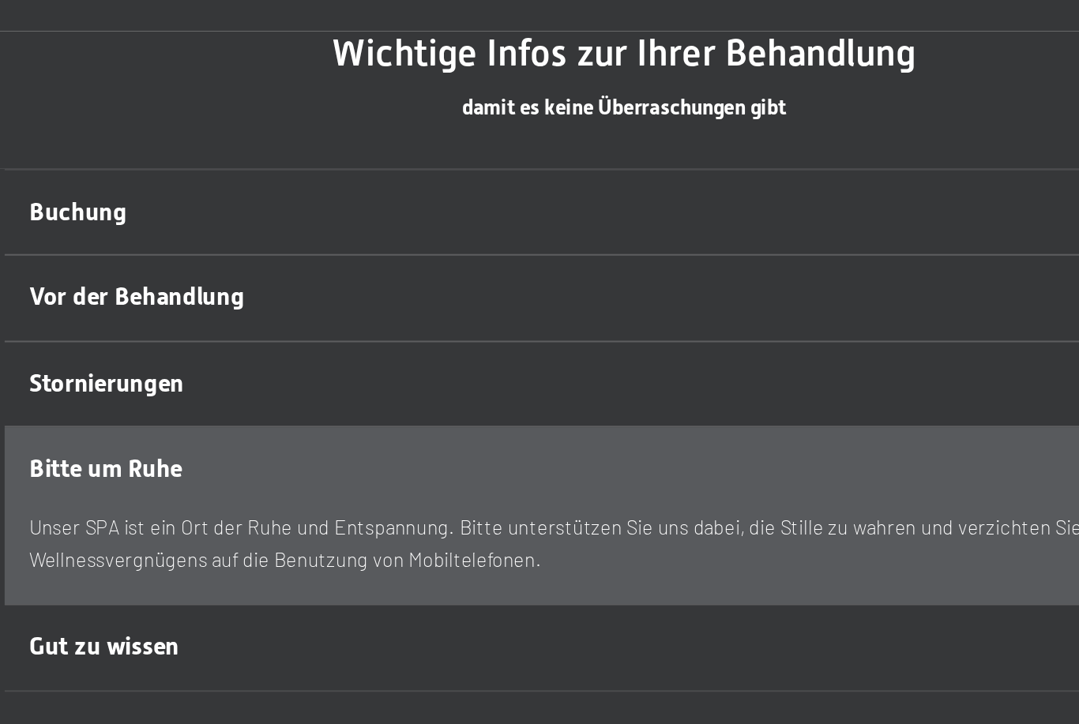
scroll to position [588, 0]
click at [467, 516] on h2 "Stornierungen" at bounding box center [509, 524] width 546 height 17
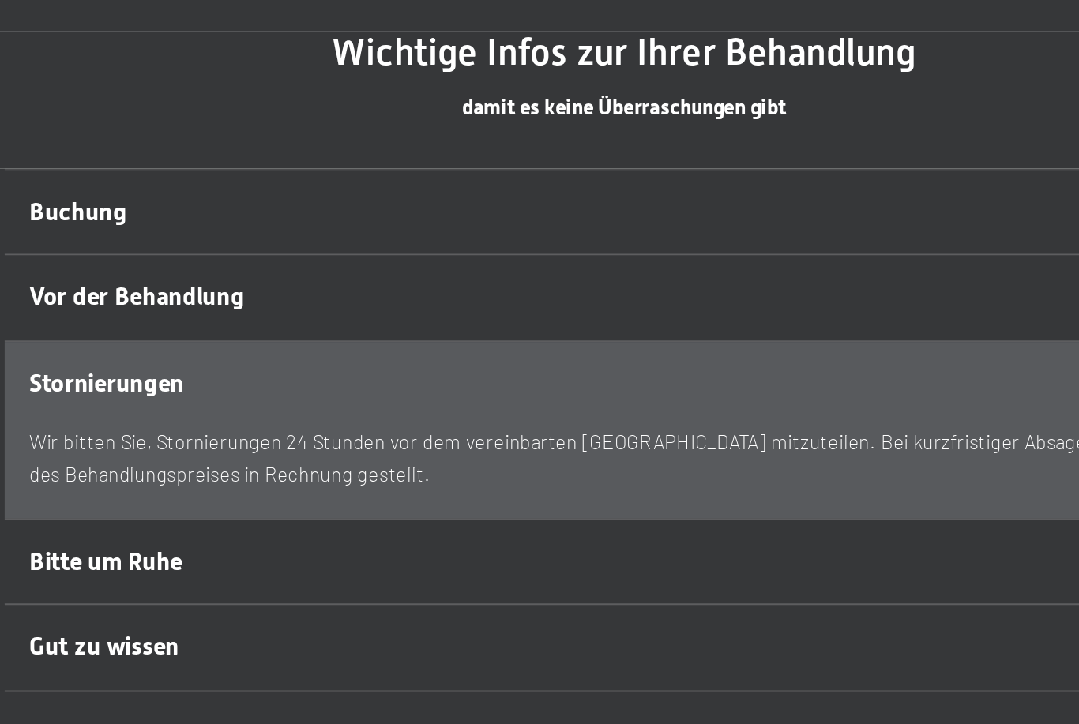
scroll to position [588, 0]
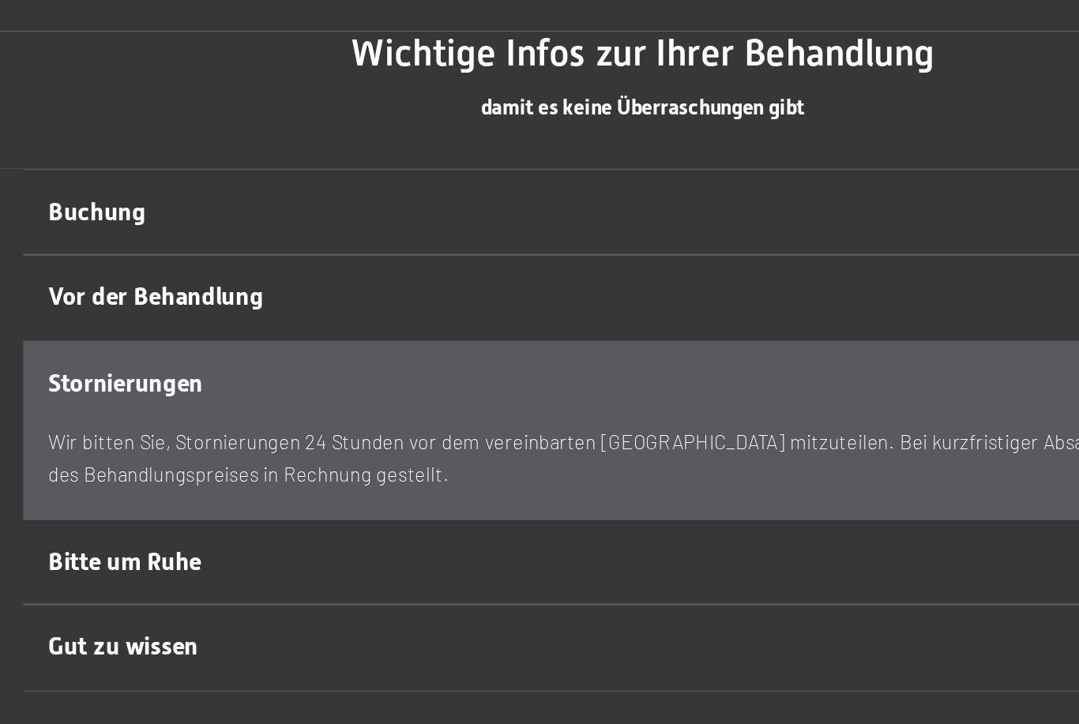
click at [521, 472] on h2 "Vor der Behandlung" at bounding box center [509, 480] width 546 height 17
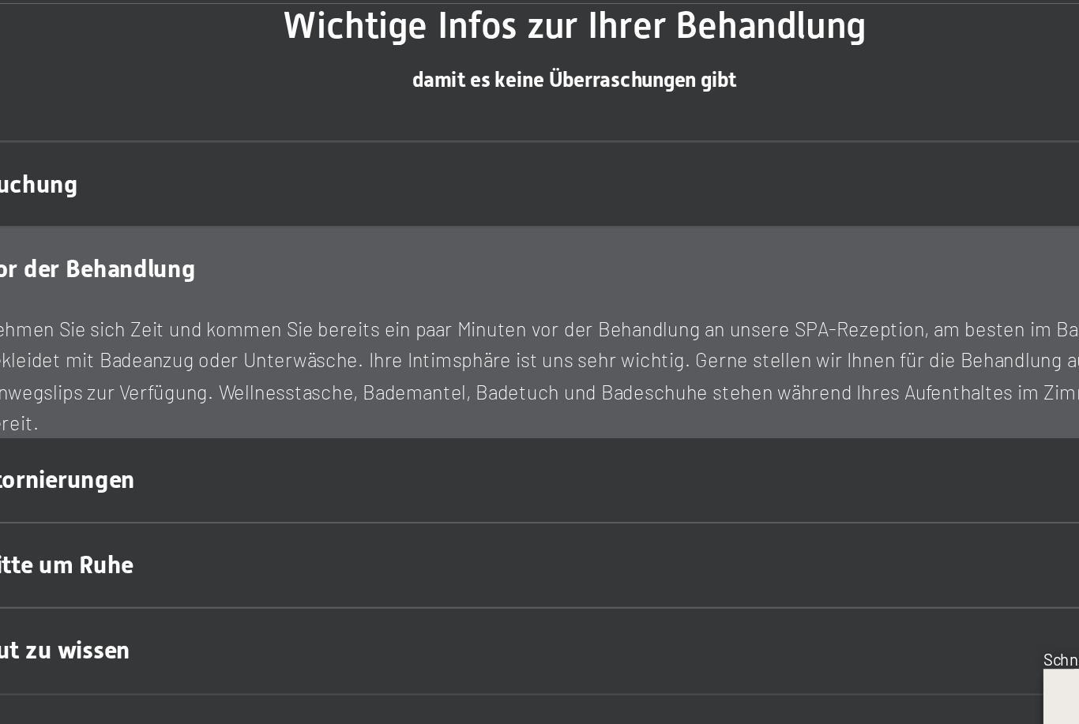
scroll to position [603, 0]
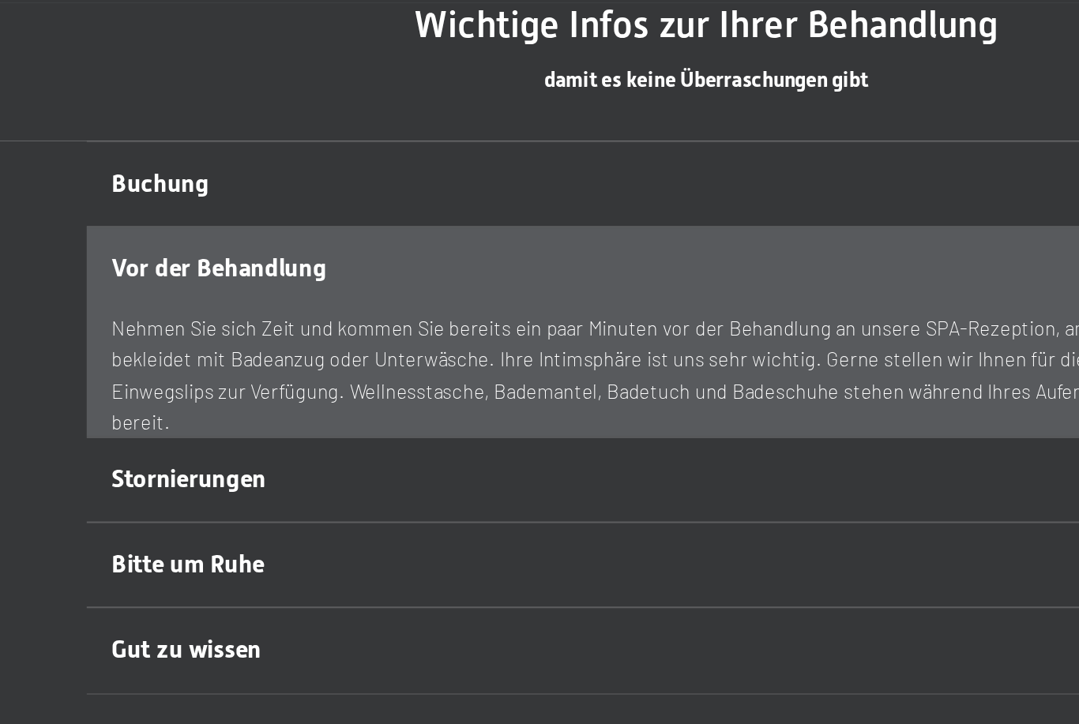
click at [523, 414] on h2 "Buchung" at bounding box center [509, 422] width 546 height 17
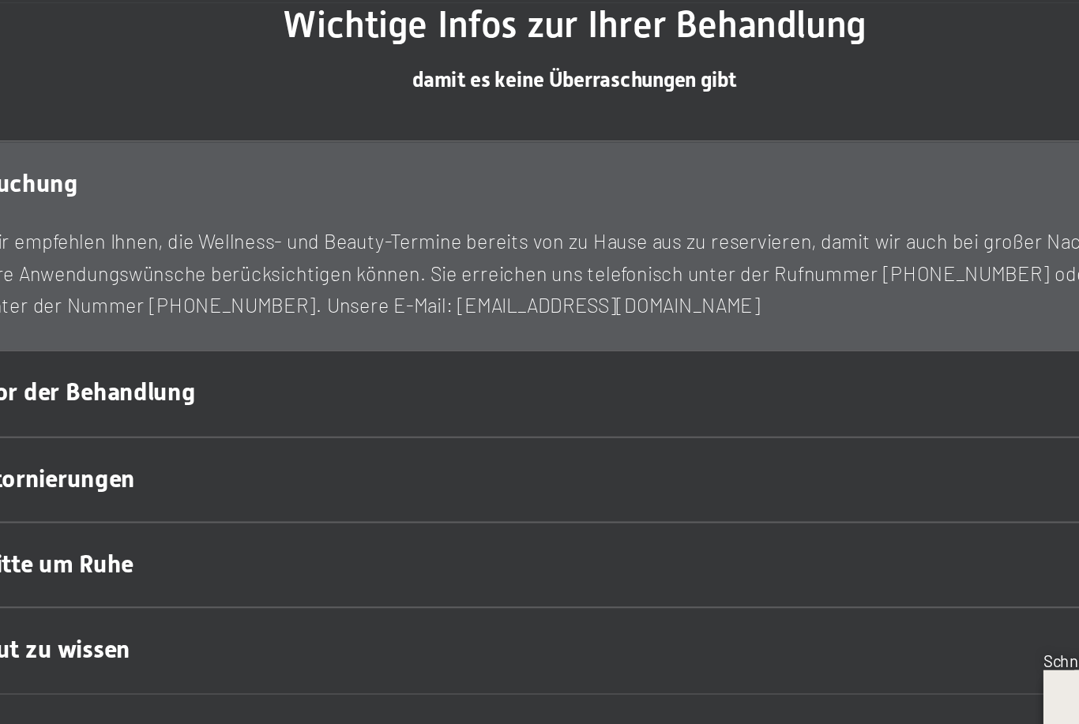
click at [516, 444] on p "Wir empfehlen Ihnen, die Wellness- und Beauty-Termine bereits von zu Hause aus …" at bounding box center [539, 468] width 607 height 48
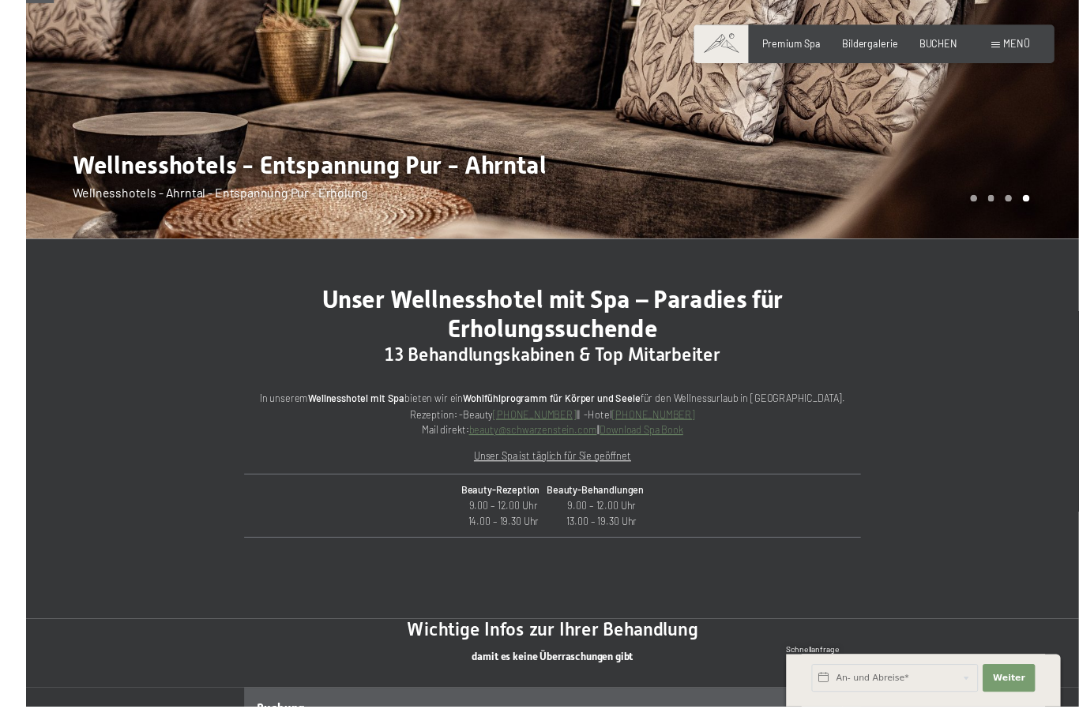
scroll to position [268, 0]
